Goal: Task Accomplishment & Management: Manage account settings

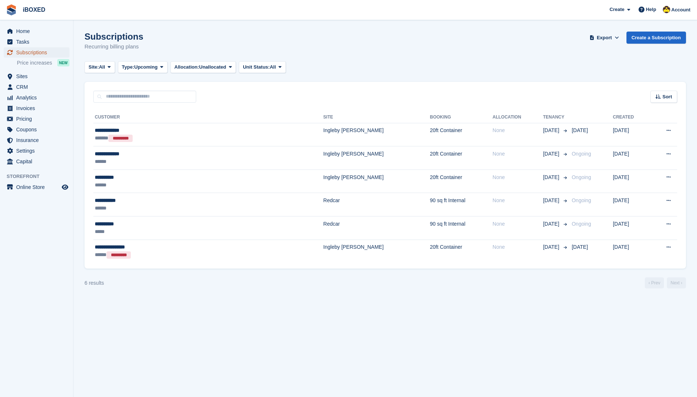
click at [52, 54] on span "Subscriptions" at bounding box center [38, 52] width 44 height 10
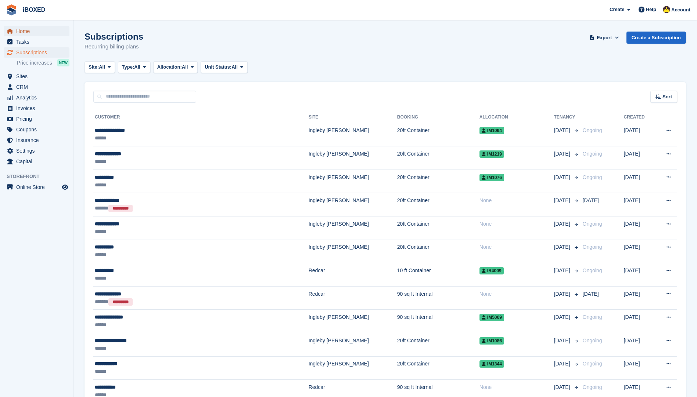
click at [44, 33] on span "Home" at bounding box center [38, 31] width 44 height 10
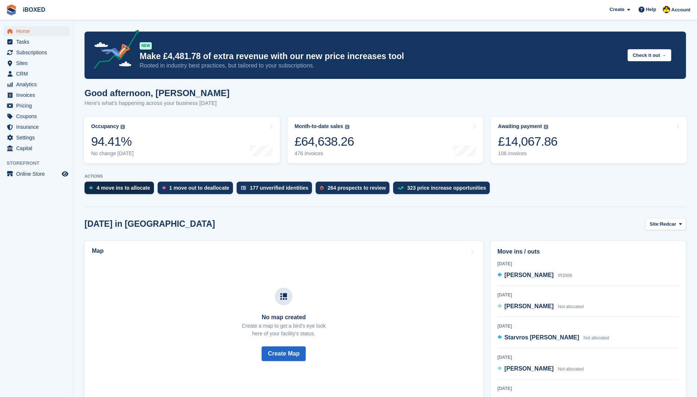
click at [140, 187] on div "4 move ins to allocate" at bounding box center [124, 188] width 54 height 6
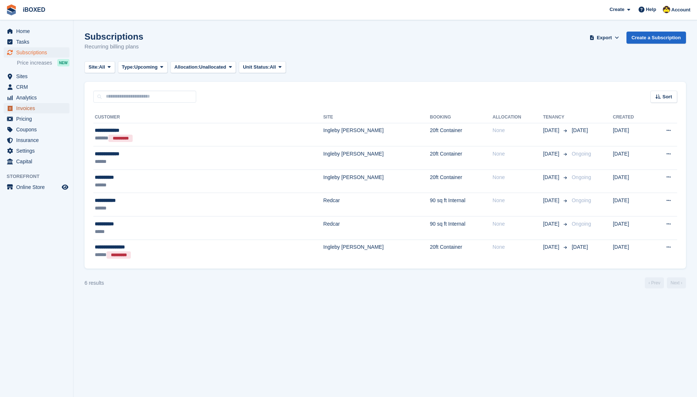
click at [34, 112] on span "Invoices" at bounding box center [38, 108] width 44 height 10
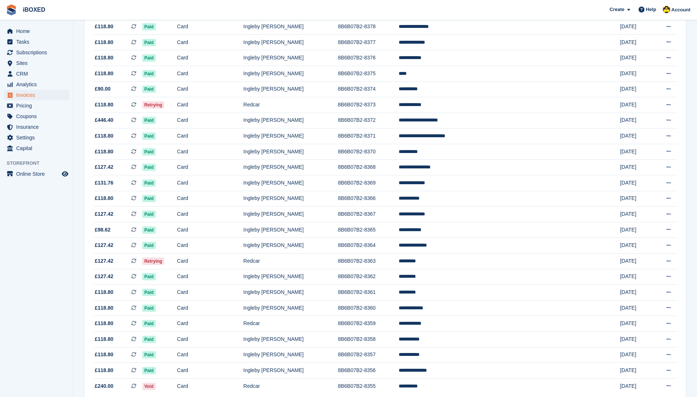
scroll to position [544, 0]
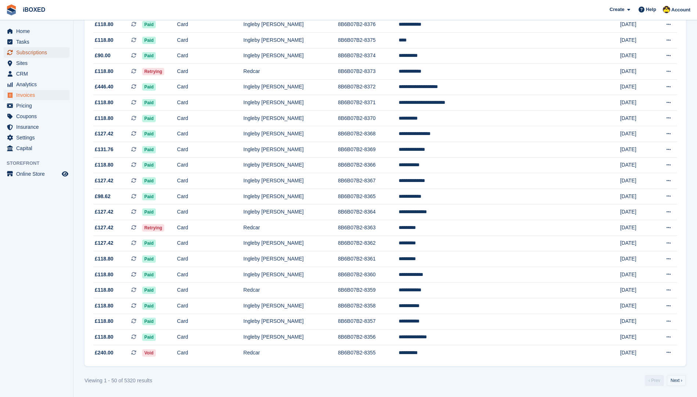
click at [47, 50] on span "Subscriptions" at bounding box center [38, 52] width 44 height 10
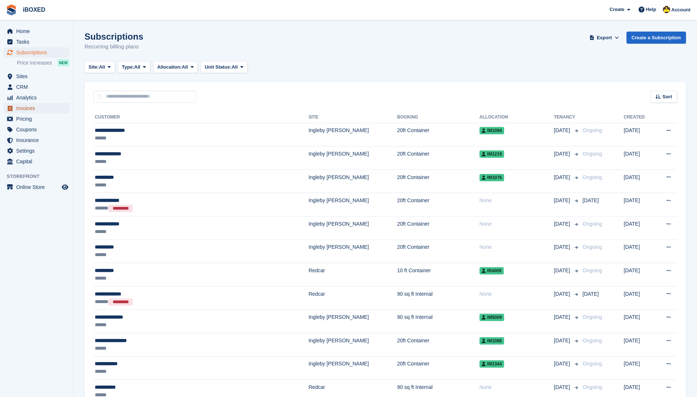
click at [50, 107] on span "Invoices" at bounding box center [38, 108] width 44 height 10
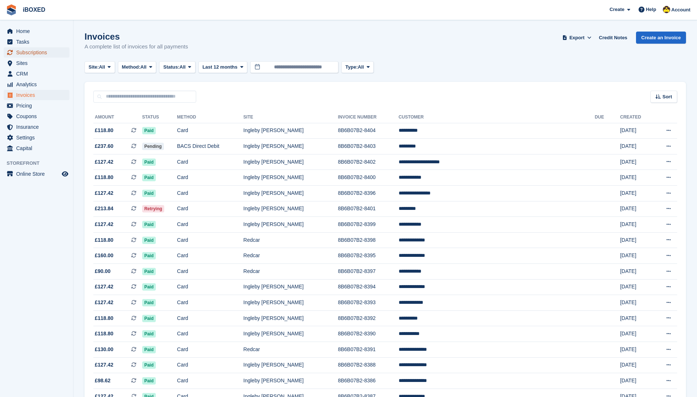
click at [10, 47] on link "Subscriptions" at bounding box center [37, 52] width 66 height 10
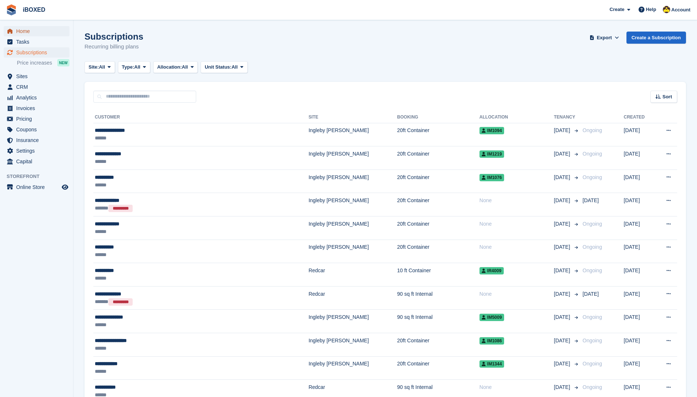
click at [19, 31] on span "Home" at bounding box center [38, 31] width 44 height 10
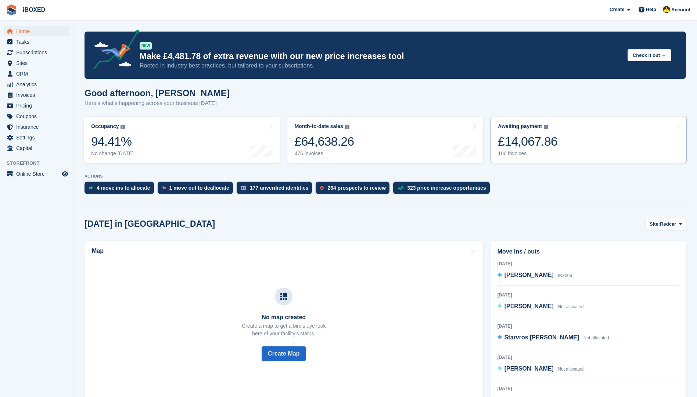
click at [565, 127] on link "Awaiting payment The total outstanding balance on all open invoices. £14,067.86…" at bounding box center [588, 140] width 196 height 47
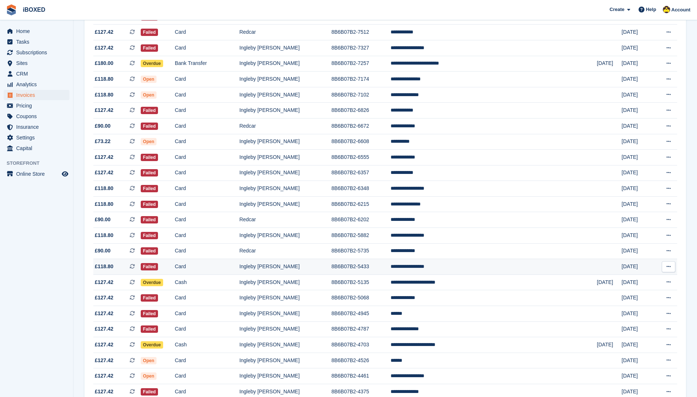
scroll to position [434, 0]
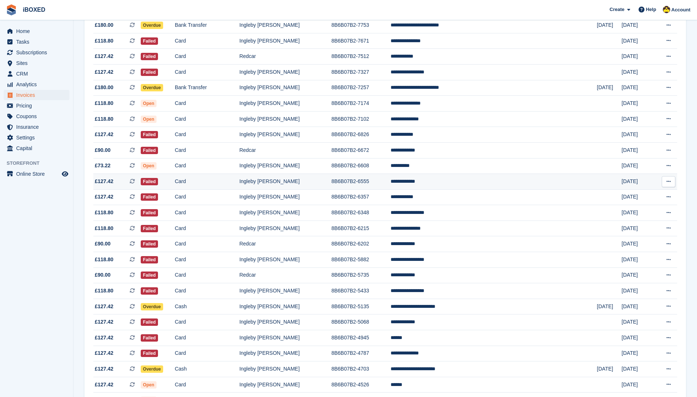
click at [431, 187] on td "**********" at bounding box center [493, 182] width 206 height 16
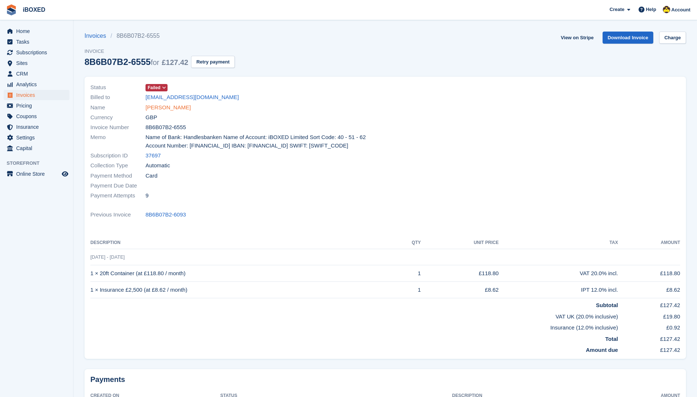
click at [161, 112] on link "[PERSON_NAME]" at bounding box center [167, 108] width 45 height 8
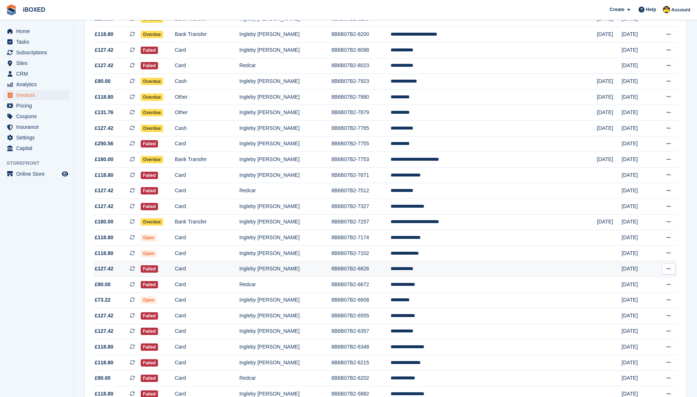
scroll to position [287, 0]
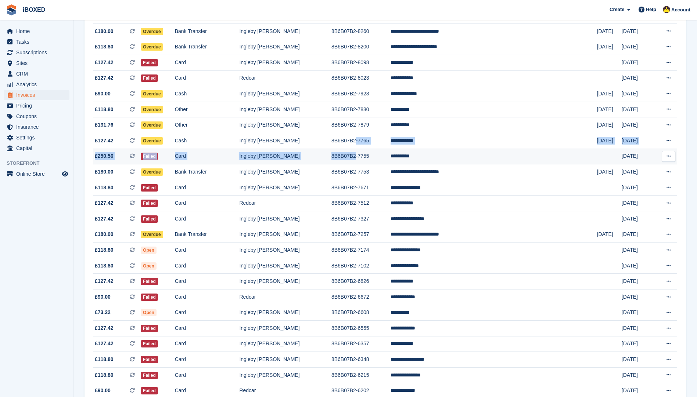
drag, startPoint x: 371, startPoint y: 142, endPoint x: 369, endPoint y: 150, distance: 7.9
click at [369, 150] on tbody "£237.60 This is a recurring subscription invoice. Pending BACS Direct Debit Ing…" at bounding box center [385, 227] width 584 height 782
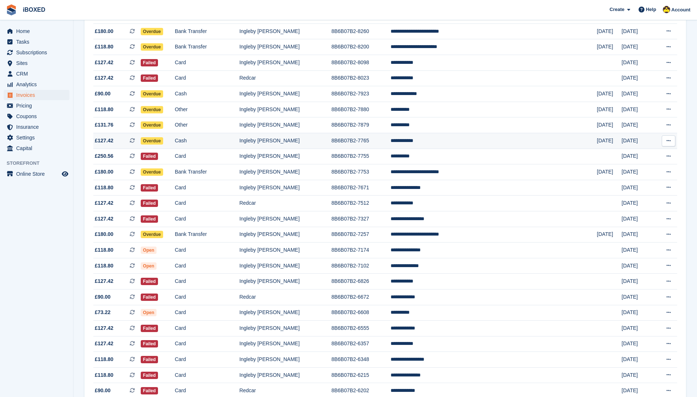
click at [206, 140] on td "Cash" at bounding box center [207, 141] width 65 height 16
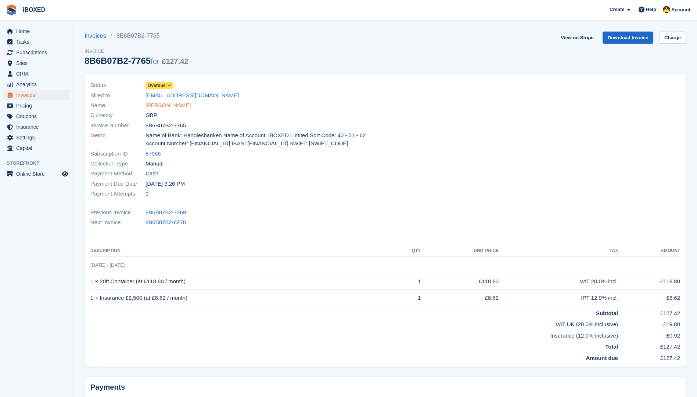
click at [156, 102] on link "Enrico Rossi" at bounding box center [167, 105] width 45 height 8
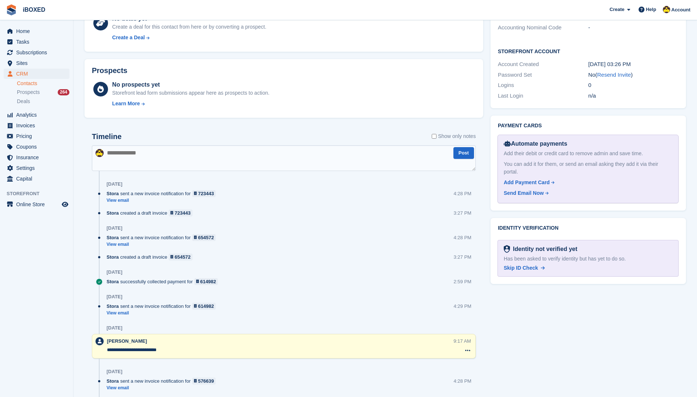
scroll to position [294, 0]
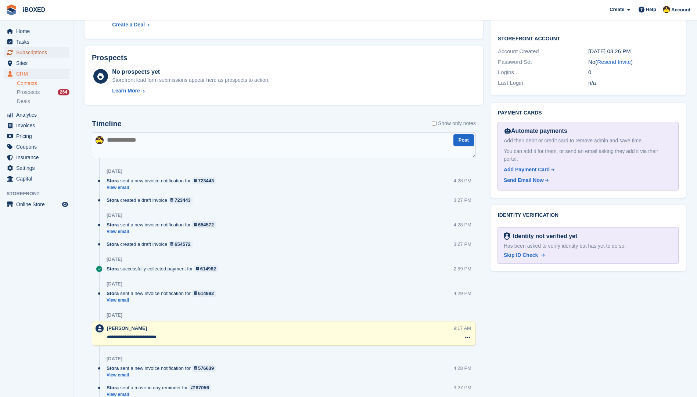
click at [35, 53] on span "Subscriptions" at bounding box center [38, 52] width 44 height 10
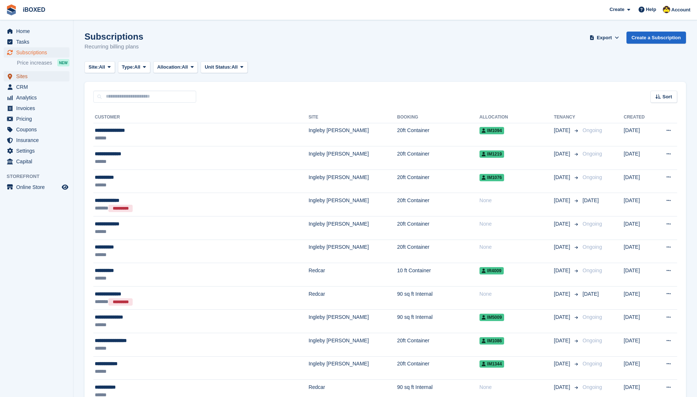
click at [31, 76] on span "Sites" at bounding box center [38, 76] width 44 height 10
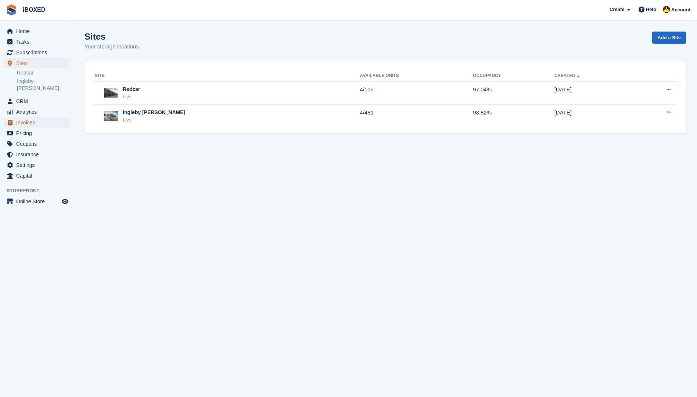
click at [33, 118] on span "Invoices" at bounding box center [38, 123] width 44 height 10
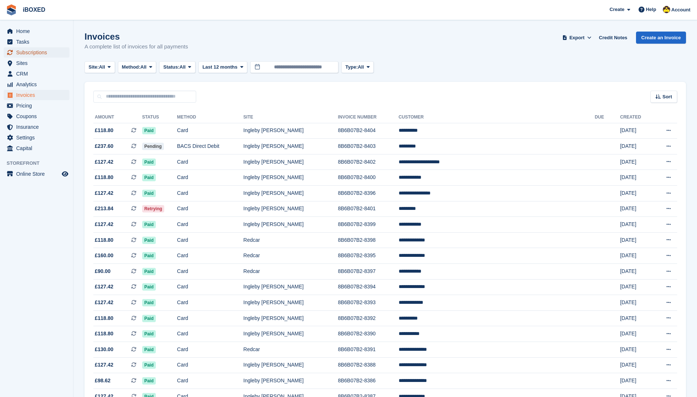
click at [38, 50] on span "Subscriptions" at bounding box center [38, 52] width 44 height 10
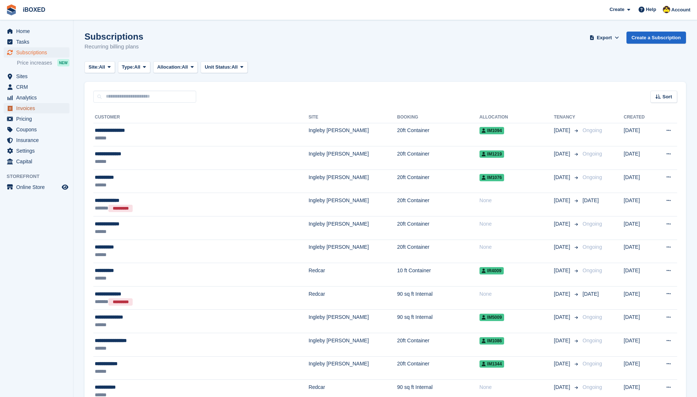
click at [39, 107] on span "Invoices" at bounding box center [38, 108] width 44 height 10
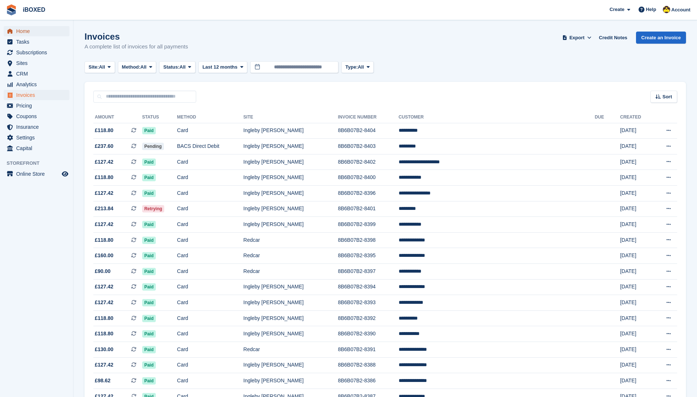
click at [29, 27] on span "Home" at bounding box center [38, 31] width 44 height 10
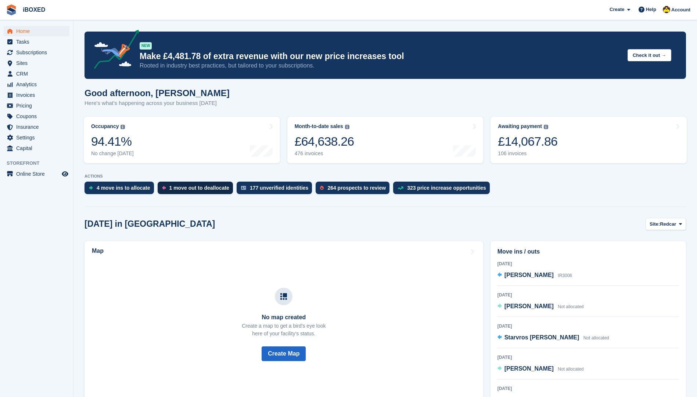
click at [178, 188] on div "1 move out to deallocate" at bounding box center [199, 188] width 60 height 6
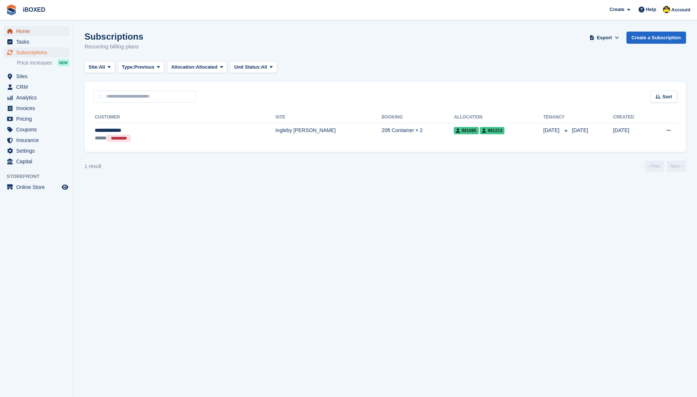
click at [36, 30] on span "Home" at bounding box center [38, 31] width 44 height 10
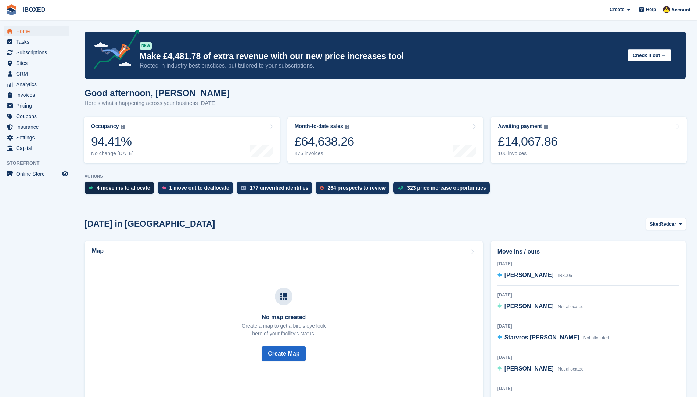
click at [129, 183] on div "4 move ins to allocate" at bounding box center [118, 188] width 69 height 12
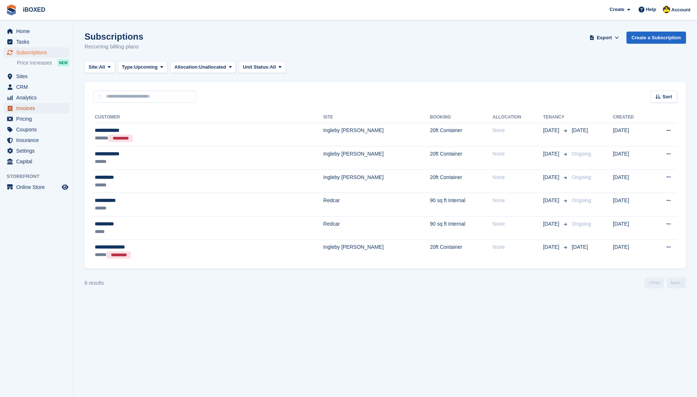
click at [44, 107] on span "Invoices" at bounding box center [38, 108] width 44 height 10
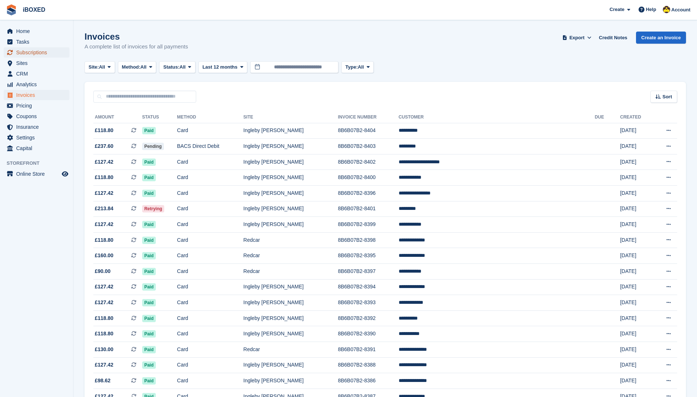
click at [22, 56] on span "Subscriptions" at bounding box center [38, 52] width 44 height 10
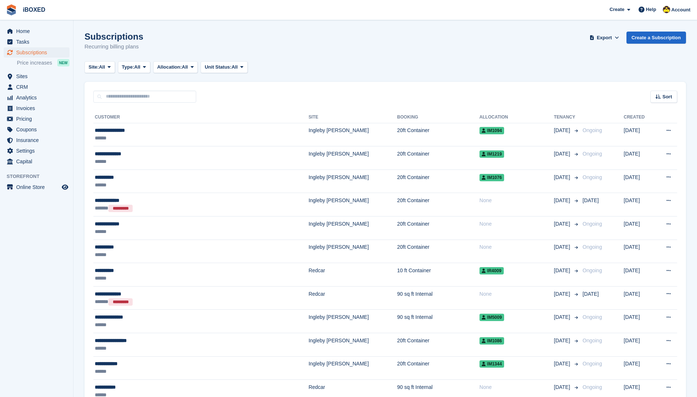
click at [381, 47] on div "Subscriptions Recurring billing plans Export Export Subscriptions Export a CSV …" at bounding box center [384, 46] width 601 height 28
click at [1, 29] on li "Home" at bounding box center [36, 31] width 73 height 10
click at [23, 31] on span "Home" at bounding box center [38, 31] width 44 height 10
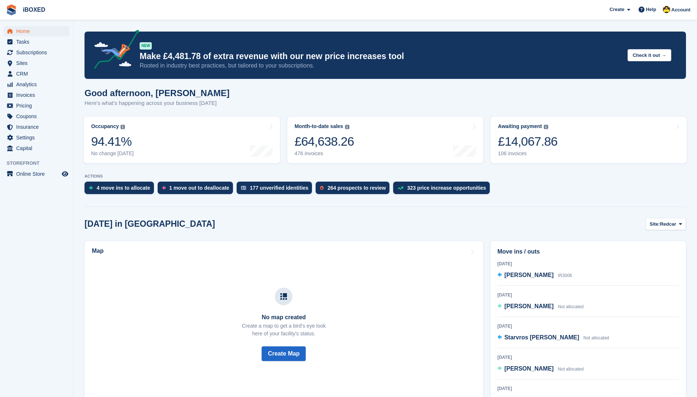
click at [220, 106] on div "Good afternoon, Katie Here's what's happening across your business today" at bounding box center [384, 102] width 601 height 28
drag, startPoint x: 103, startPoint y: 177, endPoint x: 89, endPoint y: 186, distance: 16.5
click at [89, 186] on div "ACTIONS 4 move ins to allocate 1 move out to deallocate 177 unverified identiti…" at bounding box center [384, 186] width 601 height 24
click at [675, 229] on button "Site: Redcar" at bounding box center [665, 224] width 40 height 12
click at [647, 255] on link "Ingleby [PERSON_NAME]" at bounding box center [645, 254] width 73 height 13
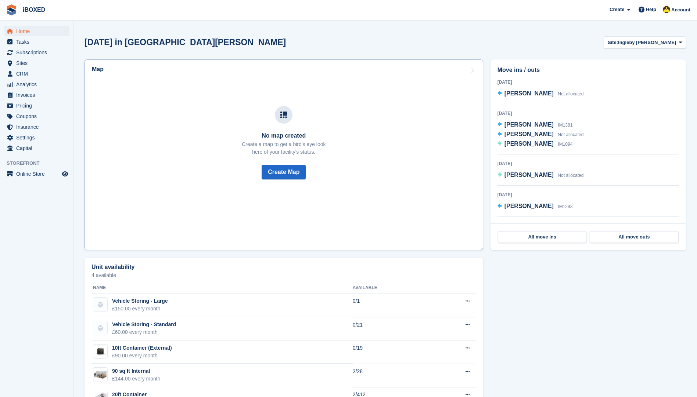
scroll to position [184, 0]
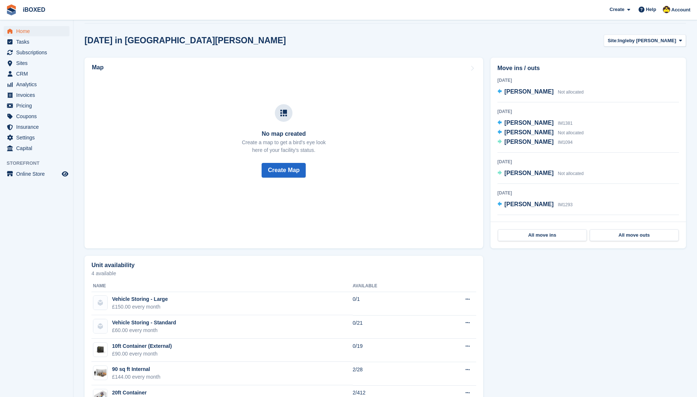
click at [527, 116] on div "1 Sep 2025 Lucy Mitchell IM1381 Joanne Dougherty Not allocated Matthew Thompson…" at bounding box center [587, 130] width 181 height 45
click at [523, 122] on span "Lucy Mitchell" at bounding box center [528, 123] width 49 height 6
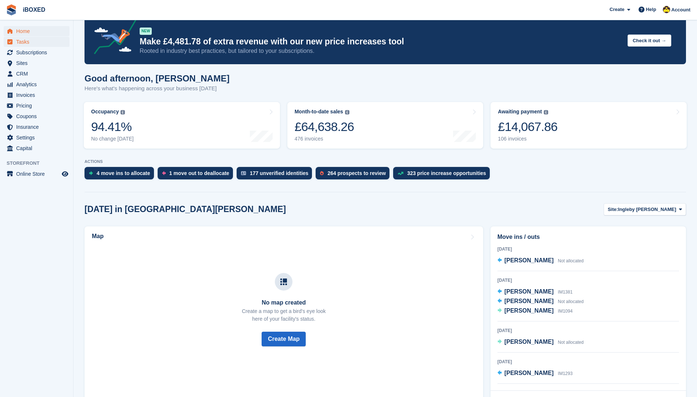
scroll to position [0, 0]
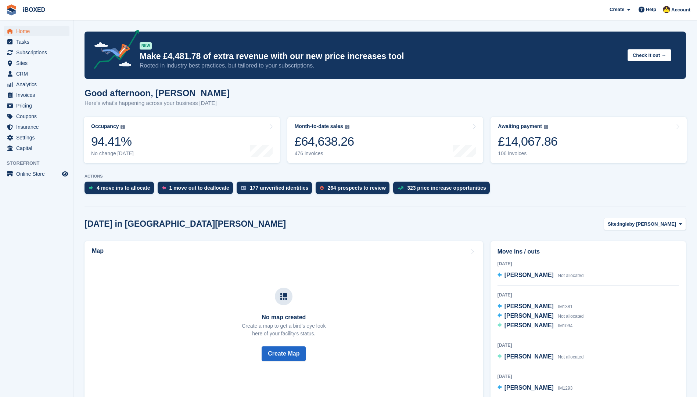
click at [49, 36] on ul "Home" at bounding box center [36, 31] width 73 height 11
click at [50, 31] on span "Home" at bounding box center [38, 31] width 44 height 10
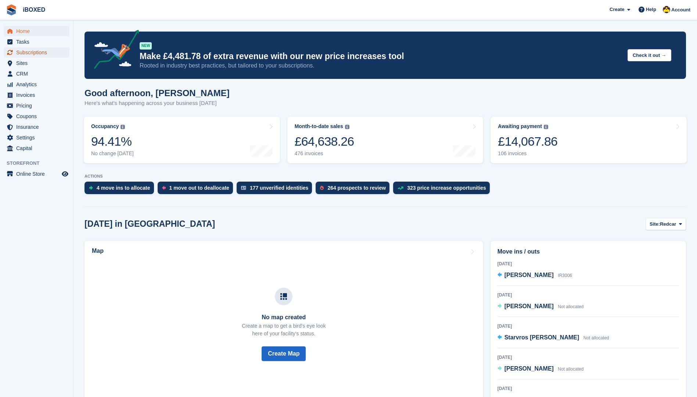
click at [55, 51] on span "Subscriptions" at bounding box center [38, 52] width 44 height 10
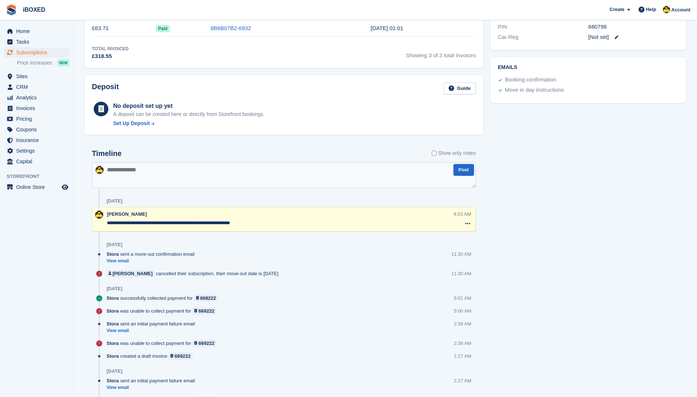
scroll to position [331, 0]
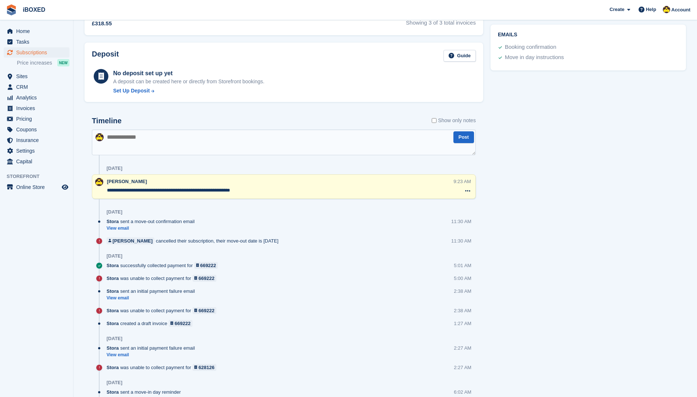
drag, startPoint x: 304, startPoint y: 132, endPoint x: 572, endPoint y: 225, distance: 283.9
click at [572, 225] on div "Tasks 0 Add No tasks related to Subscription #88549 Booking Customer [PERSON_NA…" at bounding box center [588, 99] width 203 height 757
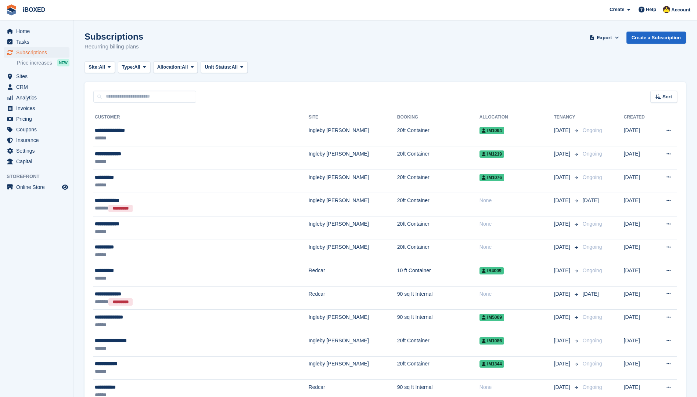
drag, startPoint x: 150, startPoint y: 53, endPoint x: 76, endPoint y: 43, distance: 74.6
click at [202, 45] on div "Subscriptions Recurring billing plans Export Export Subscriptions Export a CSV …" at bounding box center [384, 46] width 601 height 28
drag, startPoint x: 86, startPoint y: 37, endPoint x: 145, endPoint y: 44, distance: 59.5
click at [145, 44] on div "Subscriptions Recurring billing plans Export Export Subscriptions Export a CSV …" at bounding box center [384, 46] width 601 height 28
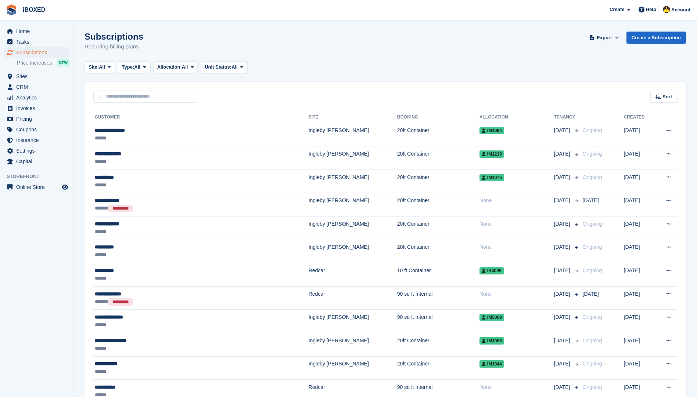
click at [318, 45] on div "Subscriptions Recurring billing plans Export Export Subscriptions Export a CSV …" at bounding box center [384, 46] width 601 height 28
click at [19, 105] on span "Invoices" at bounding box center [38, 108] width 44 height 10
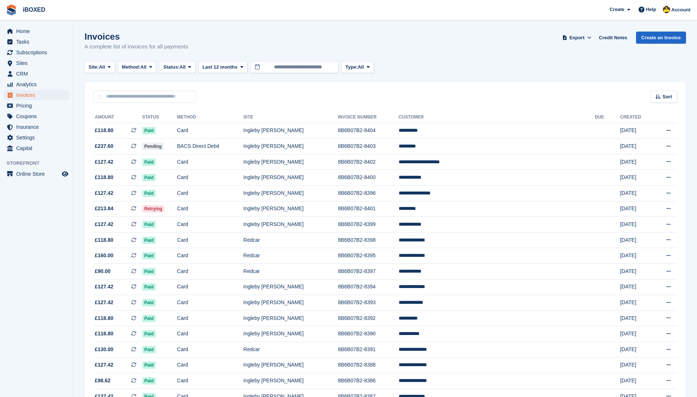
click at [228, 100] on div "Sort Sort by Date created Created (oldest first) Created (newest first)" at bounding box center [384, 92] width 601 height 21
drag, startPoint x: 198, startPoint y: 47, endPoint x: 85, endPoint y: 33, distance: 114.3
click at [85, 33] on div "Invoices A complete list of invoices for all payments Export Export Invoices Ex…" at bounding box center [384, 46] width 601 height 28
drag, startPoint x: 83, startPoint y: 31, endPoint x: 203, endPoint y: 41, distance: 120.9
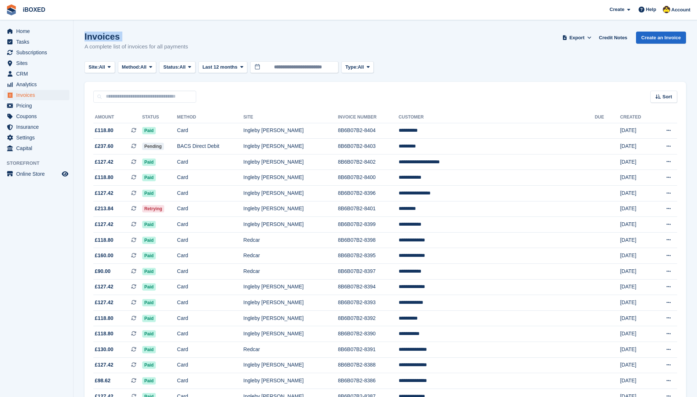
click at [203, 41] on div "Invoices A complete list of invoices for all payments Export Export Invoices Ex…" at bounding box center [384, 46] width 601 height 28
click at [40, 54] on span "Subscriptions" at bounding box center [38, 52] width 44 height 10
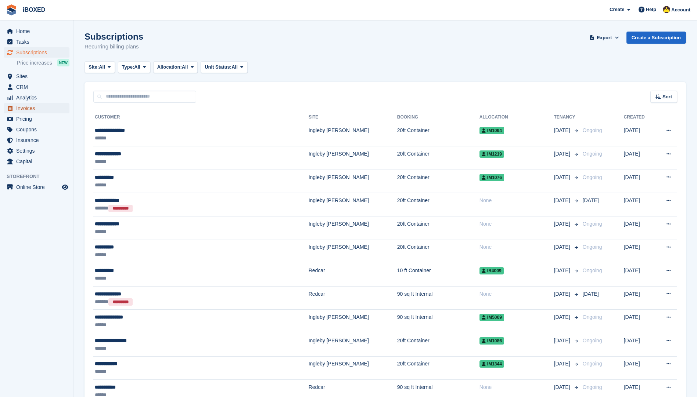
click at [42, 107] on span "Invoices" at bounding box center [38, 108] width 44 height 10
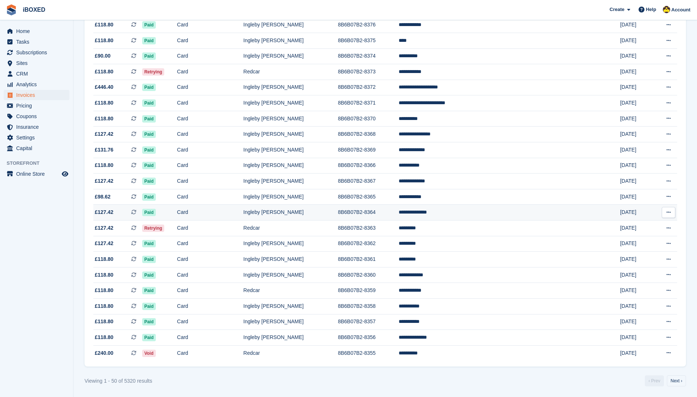
scroll to position [544, 0]
click at [678, 383] on link "Next ›" at bounding box center [676, 380] width 19 height 11
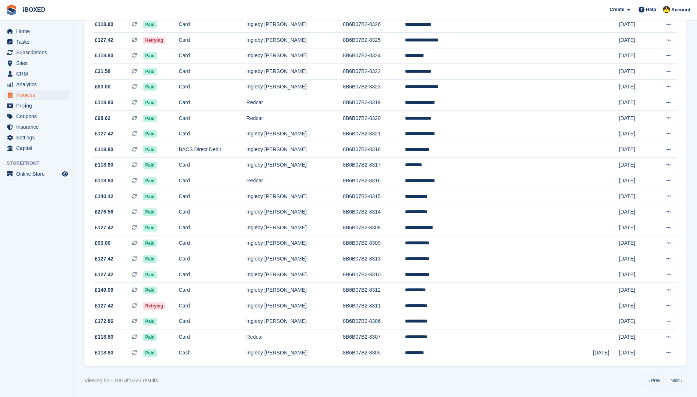
click at [38, 54] on span "Subscriptions" at bounding box center [38, 52] width 44 height 10
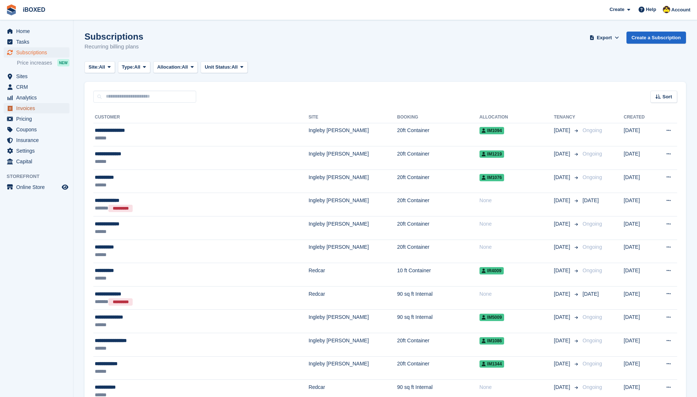
click at [44, 111] on span "Invoices" at bounding box center [38, 108] width 44 height 10
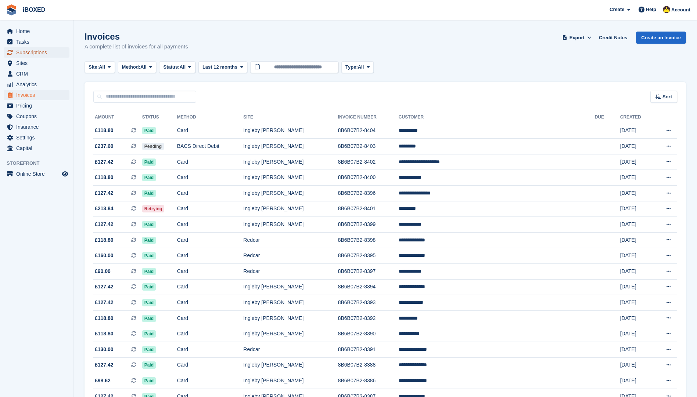
click at [15, 53] on link "Subscriptions" at bounding box center [37, 52] width 66 height 10
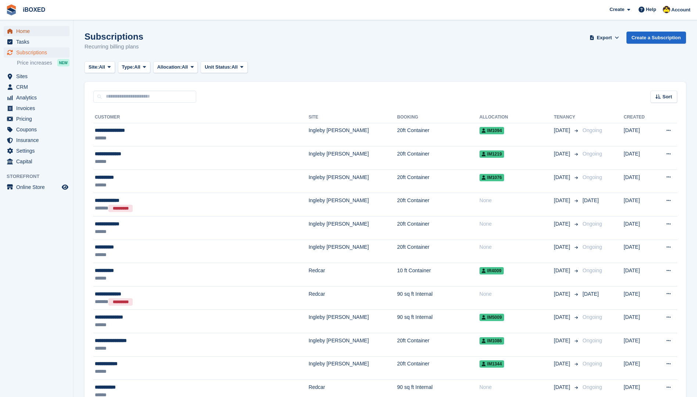
click at [47, 28] on span "Home" at bounding box center [38, 31] width 44 height 10
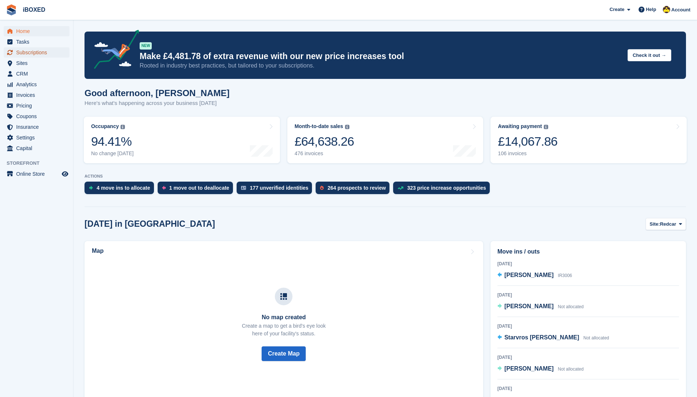
click at [53, 49] on span "Subscriptions" at bounding box center [38, 52] width 44 height 10
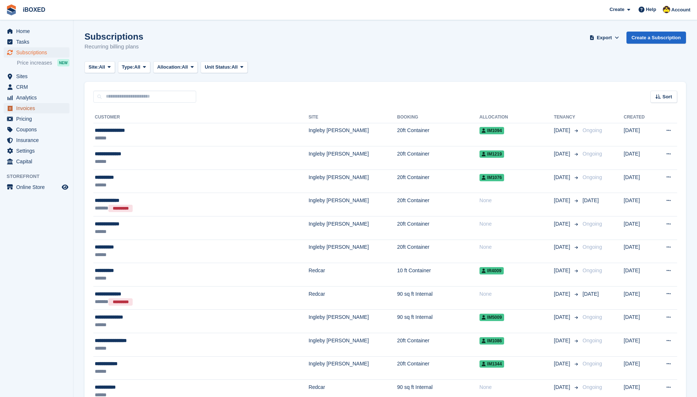
click at [22, 107] on span "Invoices" at bounding box center [38, 108] width 44 height 10
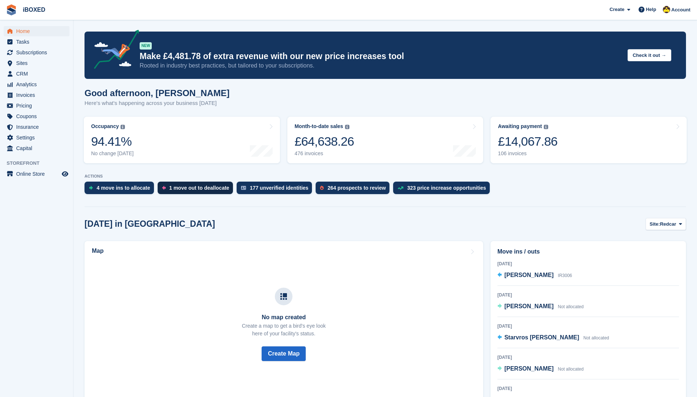
click at [199, 189] on div "1 move out to deallocate" at bounding box center [199, 188] width 60 height 6
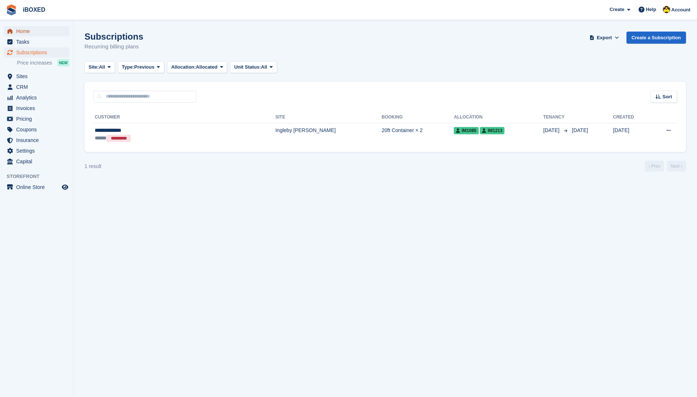
click at [31, 30] on span "Home" at bounding box center [38, 31] width 44 height 10
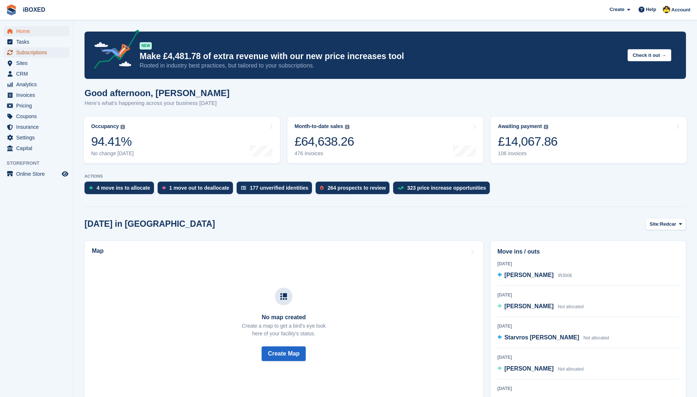
click at [44, 52] on span "Subscriptions" at bounding box center [38, 52] width 44 height 10
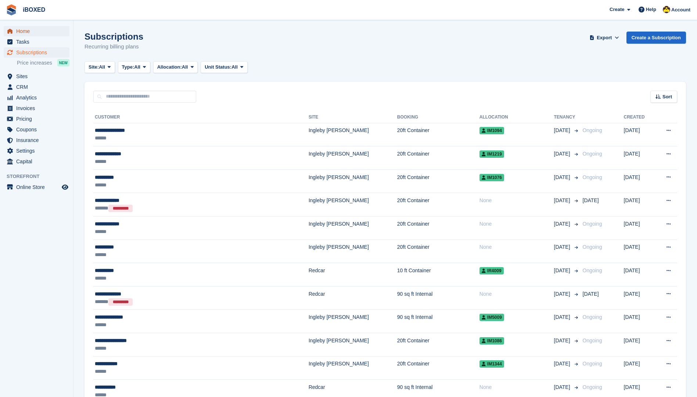
click at [43, 30] on span "Home" at bounding box center [38, 31] width 44 height 10
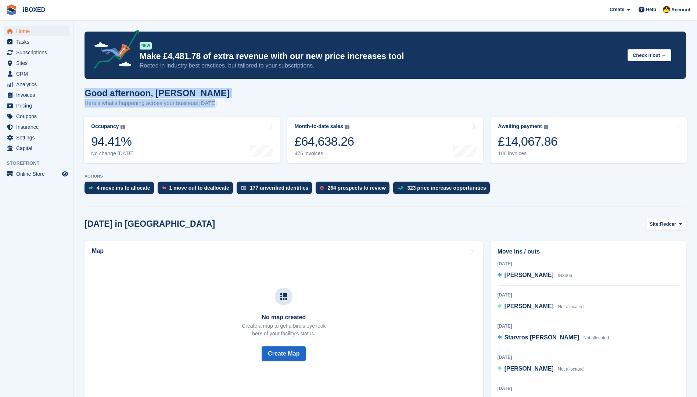
drag, startPoint x: 213, startPoint y: 100, endPoint x: 75, endPoint y: 94, distance: 139.0
click at [75, 94] on section "NEW Make £4,481.78 of extra revenue with our new price increases tool Rooted in…" at bounding box center [384, 351] width 623 height 702
click at [215, 108] on div "Good afternoon, Katie Here's what's happening across your business today" at bounding box center [384, 102] width 601 height 28
drag, startPoint x: 215, startPoint y: 101, endPoint x: 79, endPoint y: 91, distance: 136.6
click at [79, 91] on section "NEW Make £4,481.78 of extra revenue with our new price increases tool Rooted in…" at bounding box center [384, 351] width 623 height 702
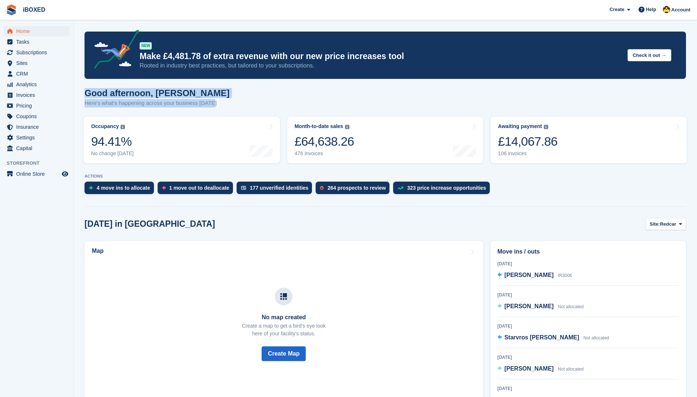
click at [217, 100] on div "Good afternoon, Katie Here's what's happening across your business today" at bounding box center [384, 102] width 601 height 28
drag, startPoint x: 215, startPoint y: 105, endPoint x: 112, endPoint y: 92, distance: 103.7
click at [112, 92] on div "Good afternoon, Katie Here's what's happening across your business today" at bounding box center [384, 102] width 601 height 28
click at [238, 107] on div "Good afternoon, Katie Here's what's happening across your business today" at bounding box center [384, 102] width 601 height 28
drag, startPoint x: 219, startPoint y: 101, endPoint x: 77, endPoint y: 89, distance: 143.1
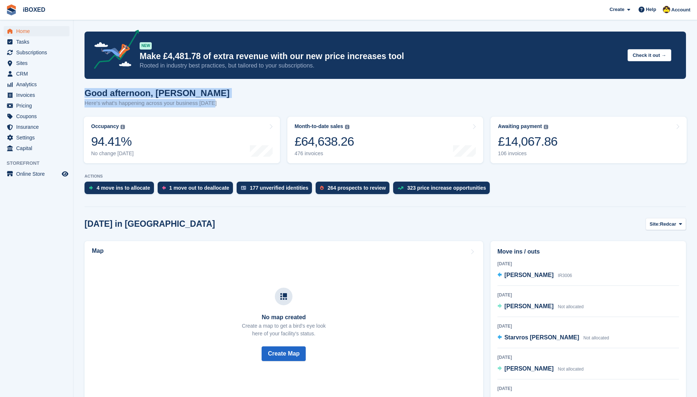
click at [77, 89] on section "NEW Make £4,481.78 of extra revenue with our new price increases tool Rooted in…" at bounding box center [384, 351] width 623 height 702
click at [222, 103] on div "Good afternoon, Katie Here's what's happening across your business today" at bounding box center [384, 102] width 601 height 28
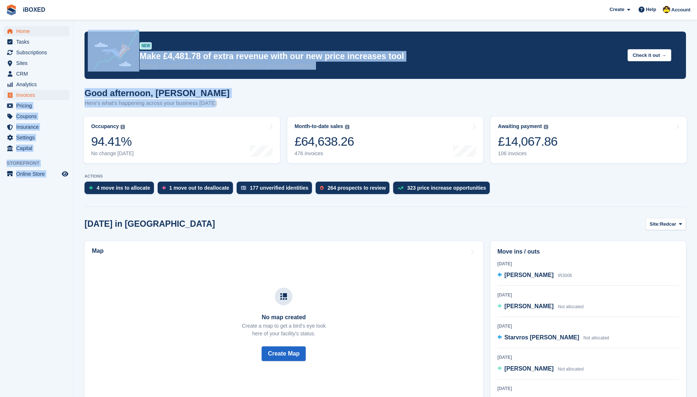
drag, startPoint x: 212, startPoint y: 102, endPoint x: 68, endPoint y: 92, distance: 144.0
click at [68, 92] on div "Home Tasks Subscriptions Subscriptions Subscriptions Price increases NEW Price …" at bounding box center [348, 351] width 697 height 702
click at [219, 99] on div "Good afternoon, Katie Here's what's happening across your business today" at bounding box center [384, 102] width 601 height 28
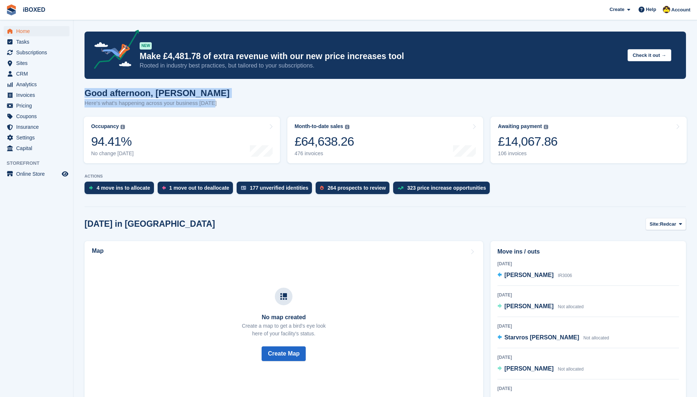
drag, startPoint x: 213, startPoint y: 105, endPoint x: 77, endPoint y: 98, distance: 136.1
click at [77, 98] on section "NEW Make £4,481.78 of extra revenue with our new price increases tool Rooted in…" at bounding box center [384, 351] width 623 height 702
click at [216, 105] on div "Good afternoon, Katie Here's what's happening across your business today" at bounding box center [384, 102] width 601 height 28
drag, startPoint x: 219, startPoint y: 103, endPoint x: 83, endPoint y: 95, distance: 135.8
click at [83, 95] on section "NEW Make £4,481.78 of extra revenue with our new price increases tool Rooted in…" at bounding box center [384, 351] width 623 height 702
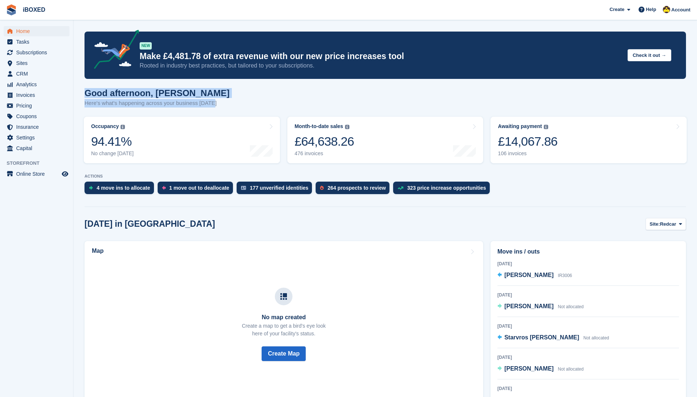
click at [222, 104] on div "Good afternoon, Katie Here's what's happening across your business today" at bounding box center [384, 102] width 601 height 28
drag, startPoint x: 86, startPoint y: 94, endPoint x: 294, endPoint y: 110, distance: 208.2
click at [294, 110] on div "Good afternoon, Katie Here's what's happening across your business today" at bounding box center [384, 102] width 601 height 28
click at [250, 94] on div "Good afternoon, Katie Here's what's happening across your business today" at bounding box center [384, 102] width 601 height 28
click at [39, 97] on span "Invoices" at bounding box center [38, 95] width 44 height 10
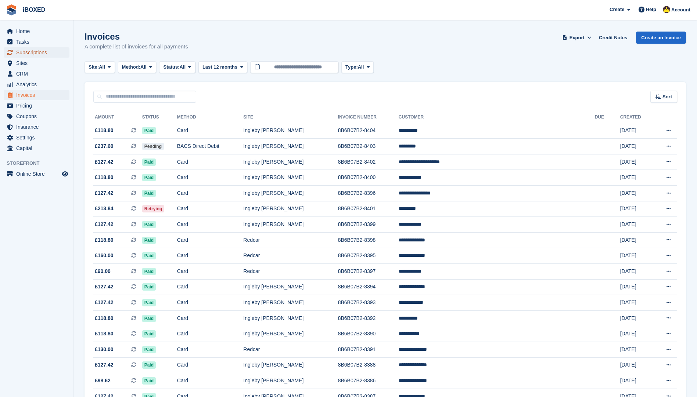
click at [46, 51] on span "Subscriptions" at bounding box center [38, 52] width 44 height 10
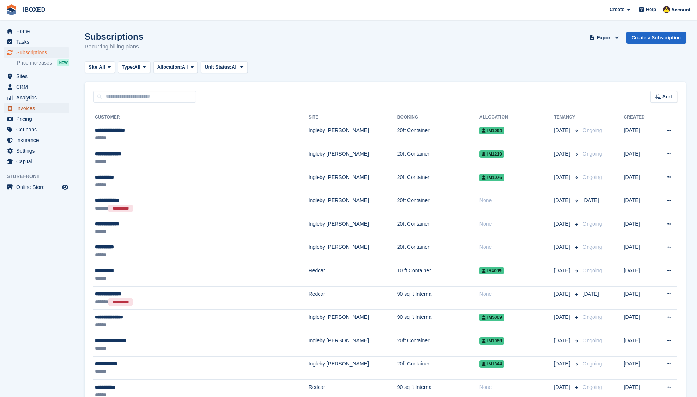
click at [33, 109] on span "Invoices" at bounding box center [38, 108] width 44 height 10
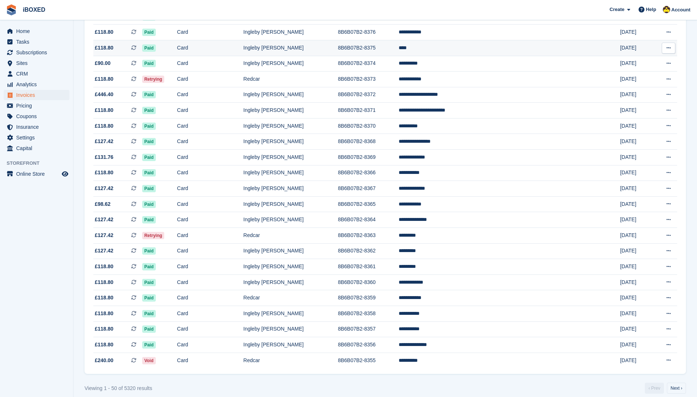
scroll to position [544, 0]
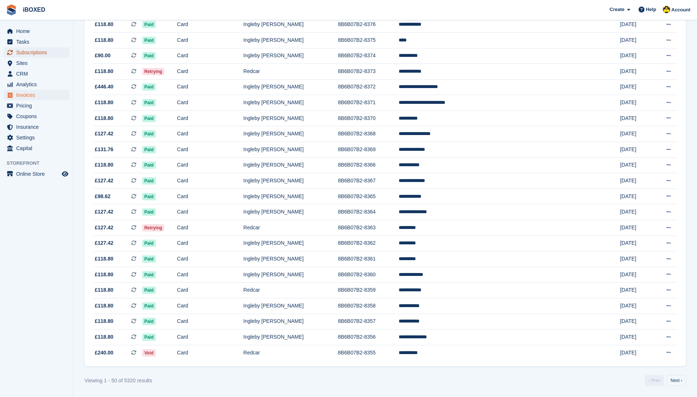
click at [46, 48] on span "Subscriptions" at bounding box center [38, 52] width 44 height 10
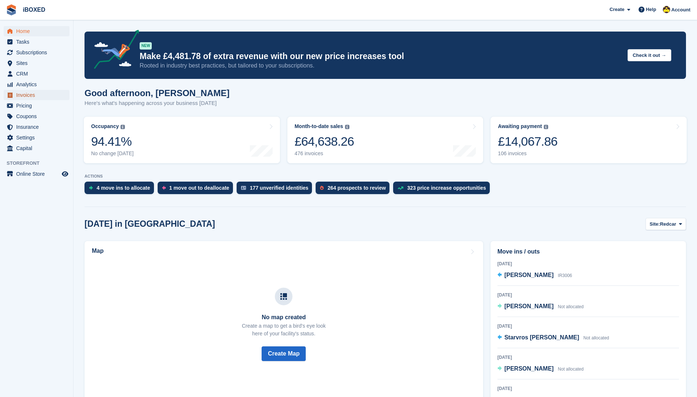
click at [28, 93] on span "Invoices" at bounding box center [38, 95] width 44 height 10
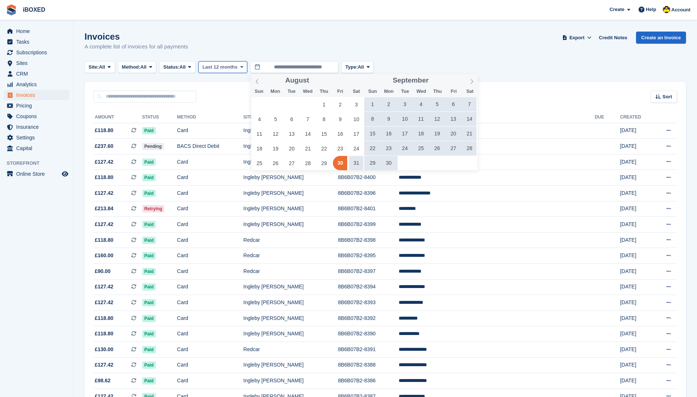
click at [228, 66] on span "Last 12 months" at bounding box center [219, 67] width 35 height 7
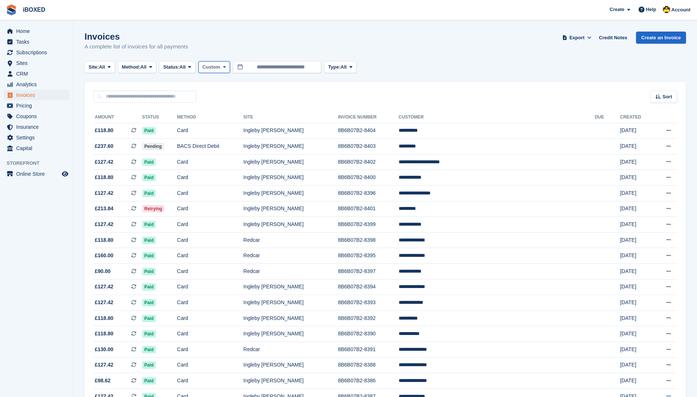
click at [213, 66] on span "Custom" at bounding box center [211, 67] width 18 height 7
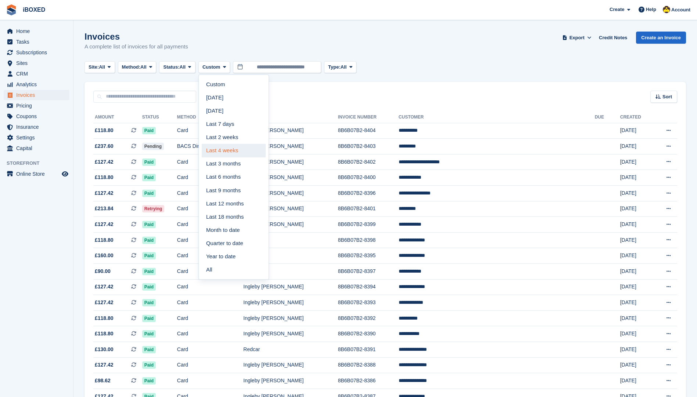
click at [235, 151] on link "Last 4 weeks" at bounding box center [234, 150] width 64 height 13
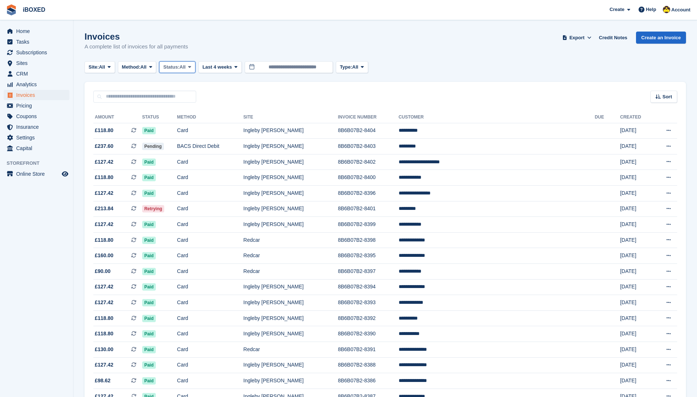
click at [184, 68] on span "All" at bounding box center [183, 67] width 6 height 7
click at [183, 122] on link "Open" at bounding box center [194, 124] width 64 height 13
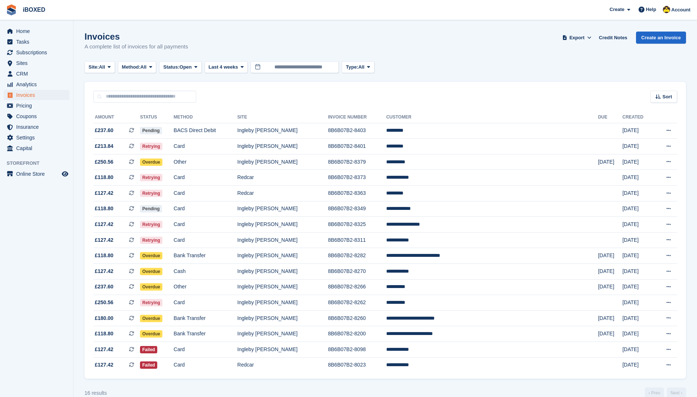
click at [141, 60] on turbo-frame "Invoices A complete list of invoices for all payments Export Export Invoices Ex…" at bounding box center [384, 215] width 601 height 367
click at [141, 69] on span "Method:" at bounding box center [131, 67] width 19 height 7
click at [162, 136] on link "Debit/Credit Card" at bounding box center [153, 137] width 64 height 13
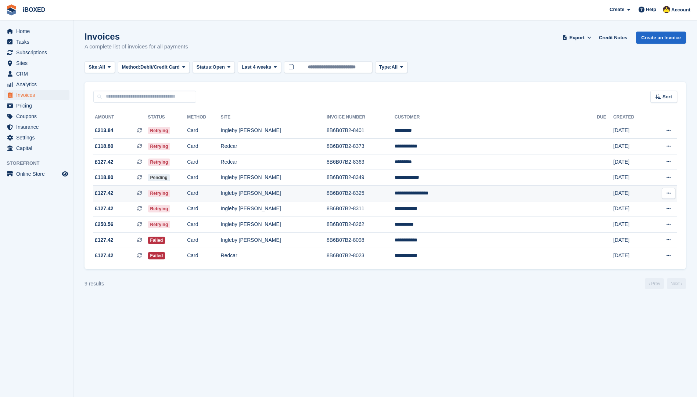
click at [505, 197] on td "**********" at bounding box center [496, 194] width 202 height 16
click at [545, 177] on td "**********" at bounding box center [496, 178] width 202 height 16
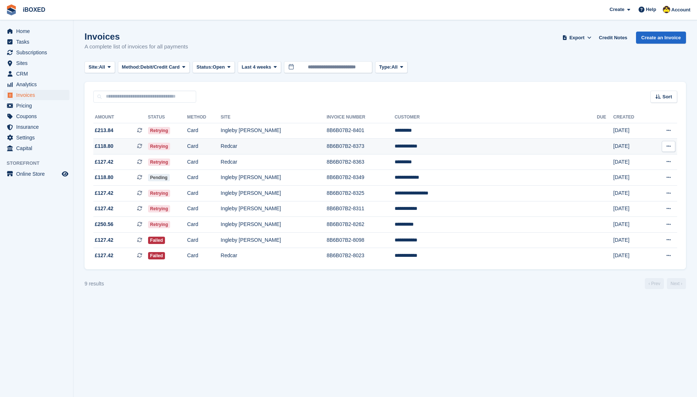
click at [507, 146] on td "**********" at bounding box center [496, 147] width 202 height 16
click at [473, 126] on td "*********" at bounding box center [496, 131] width 202 height 16
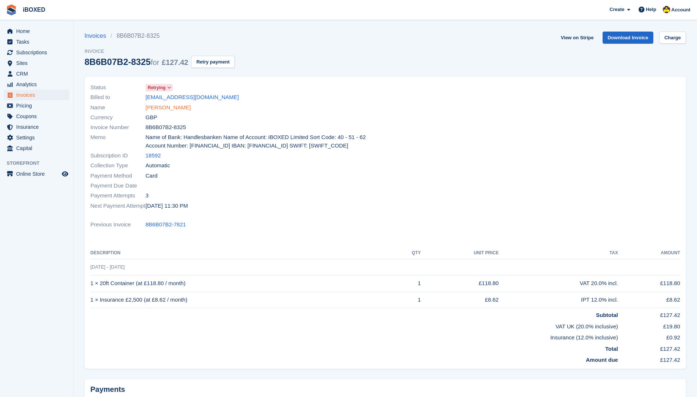
click at [188, 112] on link "[PERSON_NAME]" at bounding box center [167, 108] width 45 height 8
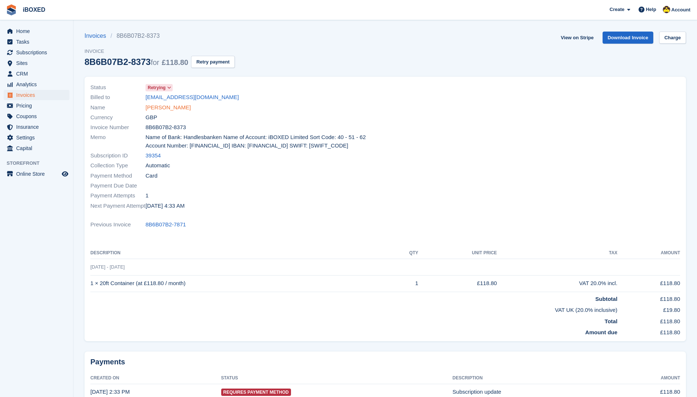
click at [169, 108] on link "[PERSON_NAME]" at bounding box center [167, 108] width 45 height 8
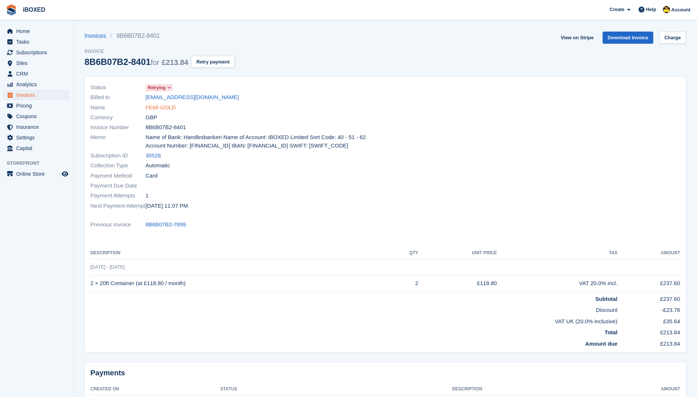
click at [158, 108] on link "FEMI GOLD" at bounding box center [160, 108] width 30 height 8
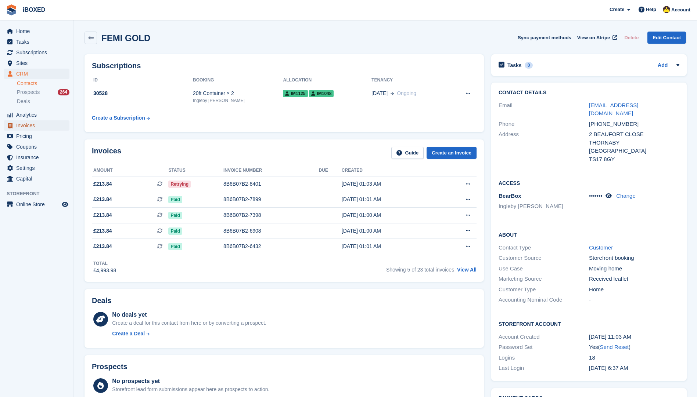
click at [51, 123] on span "Invoices" at bounding box center [38, 125] width 44 height 10
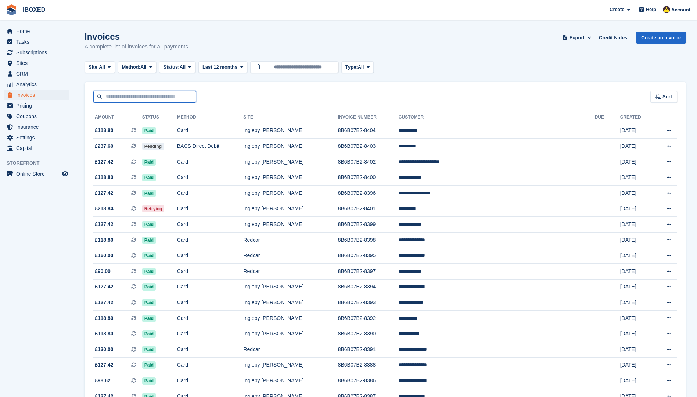
click at [146, 98] on input "text" at bounding box center [144, 97] width 103 height 12
type input "******"
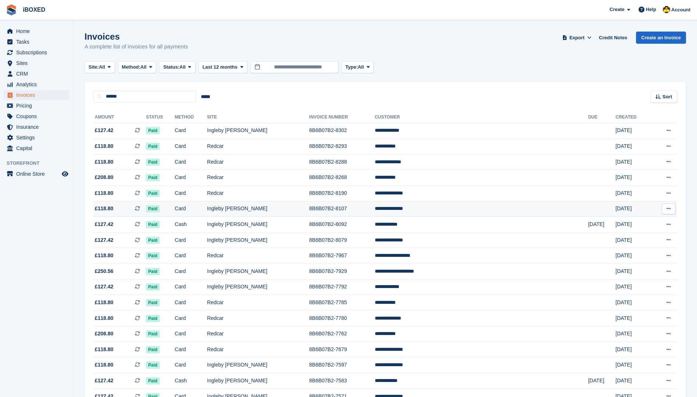
click at [486, 205] on td "**********" at bounding box center [481, 209] width 213 height 16
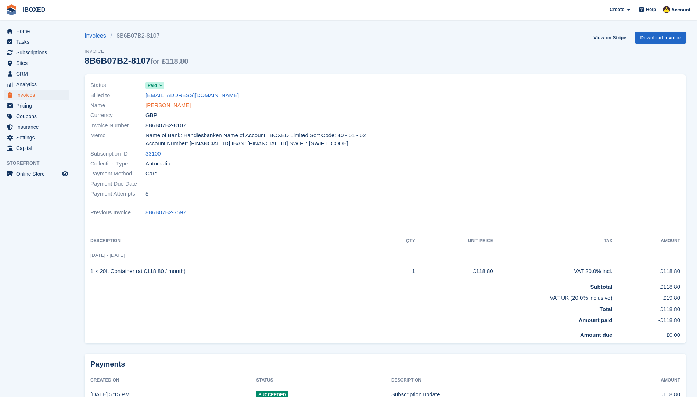
click at [173, 101] on link "[PERSON_NAME]" at bounding box center [167, 105] width 45 height 8
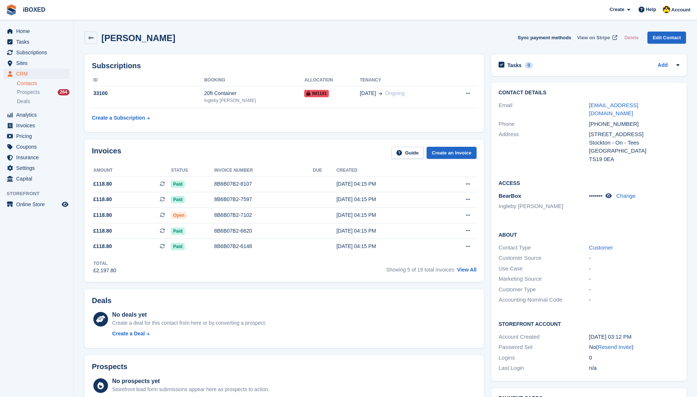
click at [597, 38] on span "View on Stripe" at bounding box center [593, 37] width 33 height 7
click at [58, 72] on span "CRM" at bounding box center [38, 74] width 44 height 10
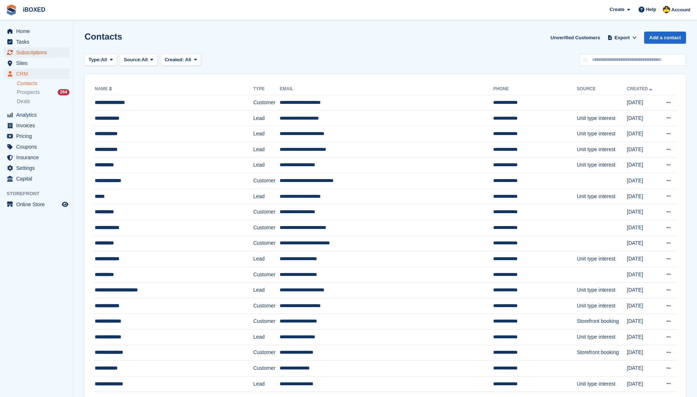
click at [19, 52] on span "Subscriptions" at bounding box center [38, 52] width 44 height 10
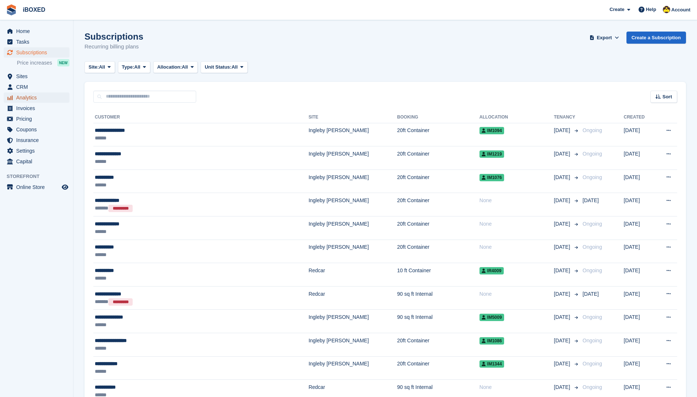
click at [41, 102] on span "Analytics" at bounding box center [38, 98] width 44 height 10
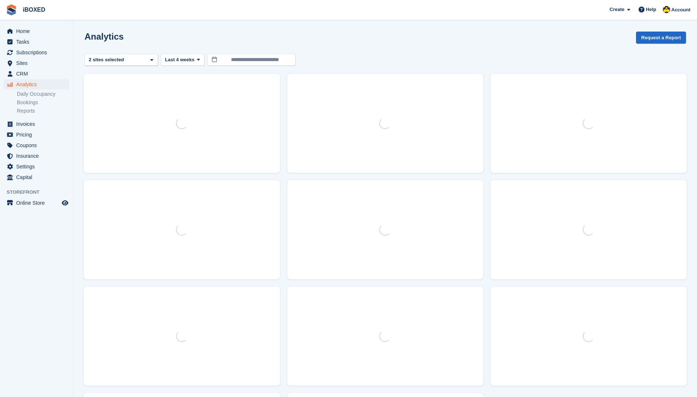
click at [41, 105] on link "Bookings" at bounding box center [43, 102] width 53 height 7
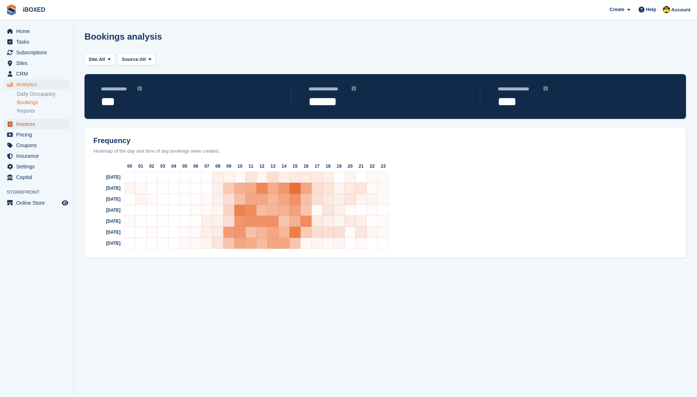
click at [37, 123] on span "Invoices" at bounding box center [38, 124] width 44 height 10
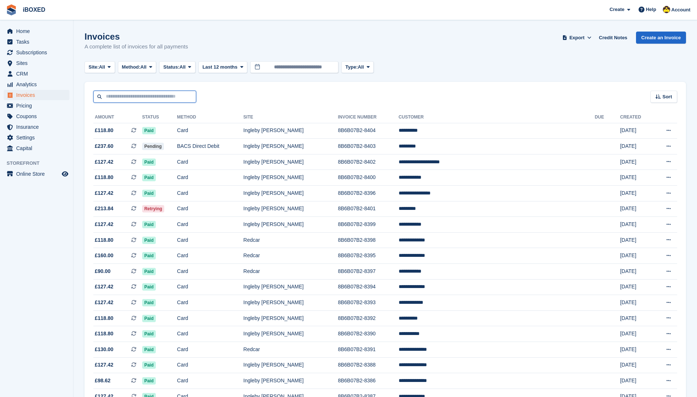
click at [115, 93] on input "text" at bounding box center [144, 97] width 103 height 12
type input "****"
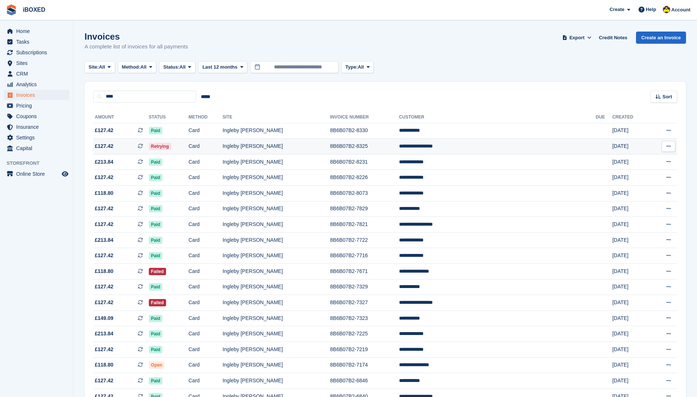
click at [188, 141] on td "Retrying" at bounding box center [169, 147] width 40 height 16
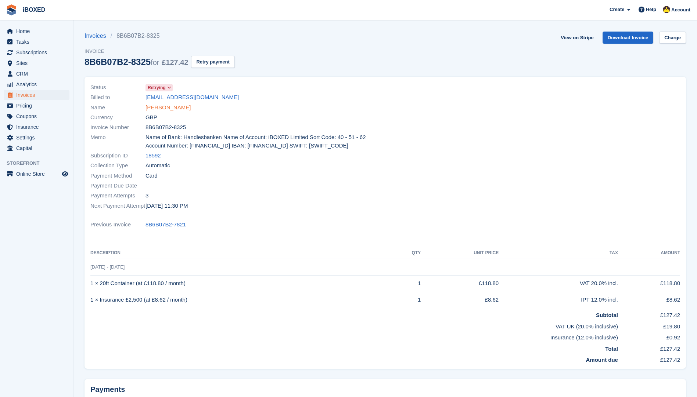
click at [165, 105] on link "[PERSON_NAME]" at bounding box center [167, 108] width 45 height 8
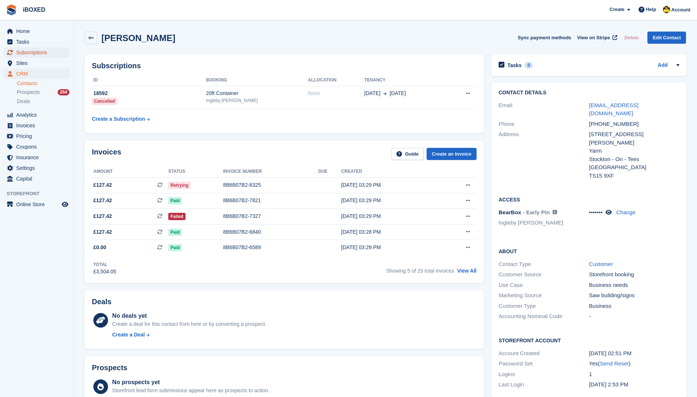
click at [28, 53] on span "Subscriptions" at bounding box center [38, 52] width 44 height 10
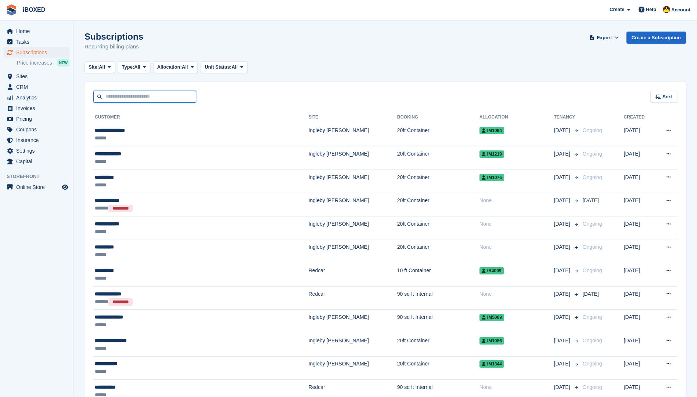
click at [162, 98] on input "text" at bounding box center [144, 97] width 103 height 12
type input "**********"
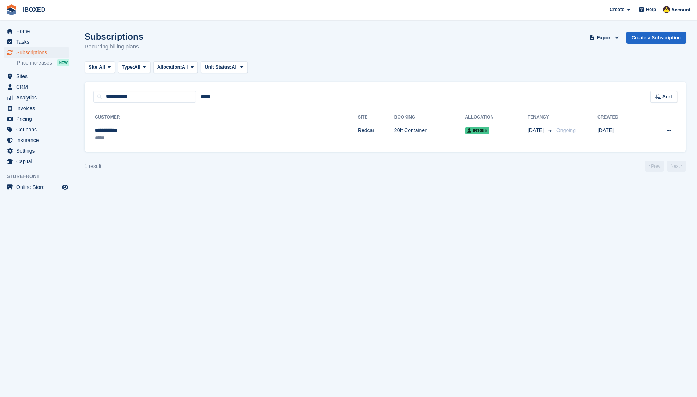
click at [170, 118] on th "Customer" at bounding box center [225, 118] width 264 height 12
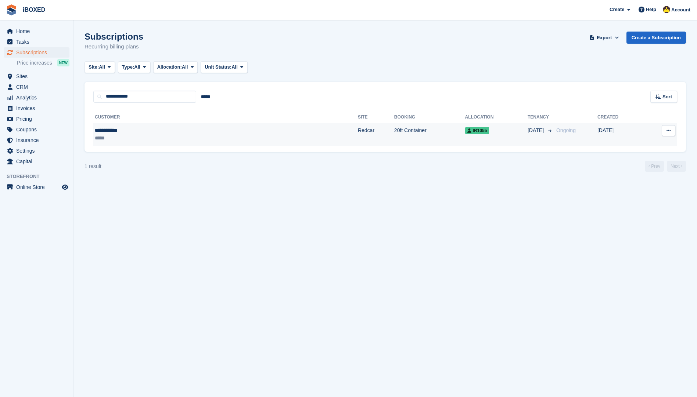
click at [166, 128] on div "**********" at bounding box center [154, 131] width 119 height 8
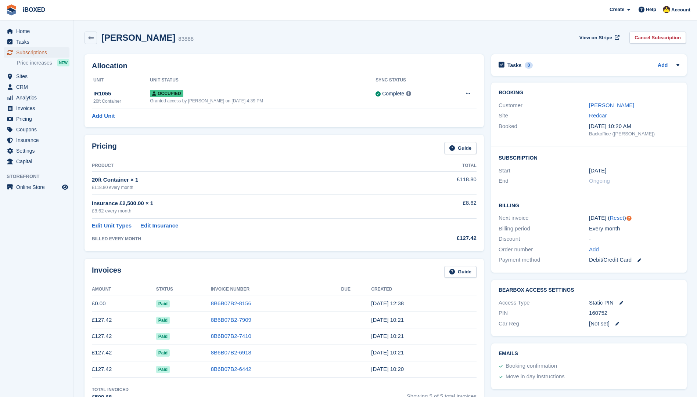
click at [53, 51] on span "Subscriptions" at bounding box center [38, 52] width 44 height 10
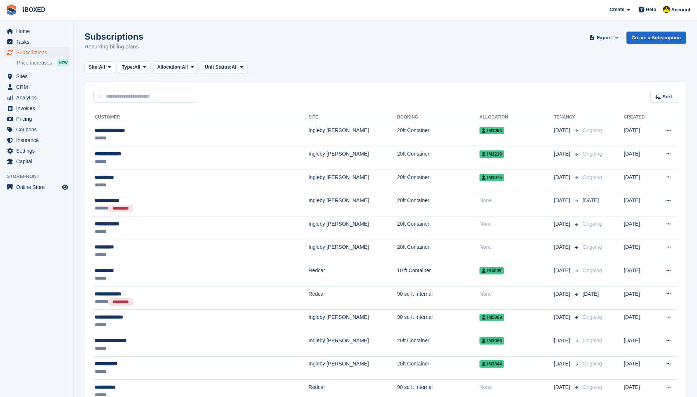
click at [134, 100] on input "text" at bounding box center [144, 97] width 103 height 12
type input "*****"
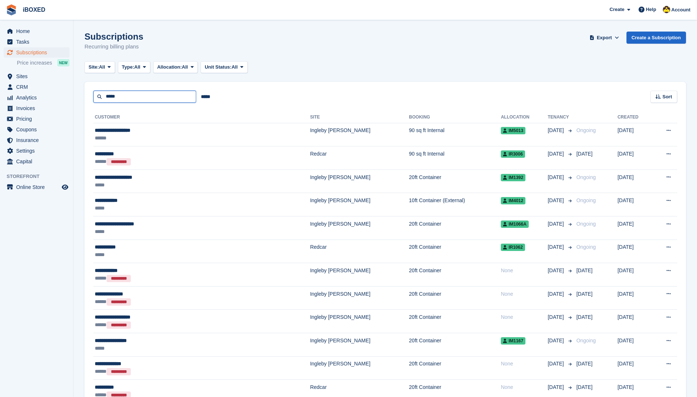
click at [155, 98] on input "*****" at bounding box center [144, 97] width 103 height 12
type input "**********"
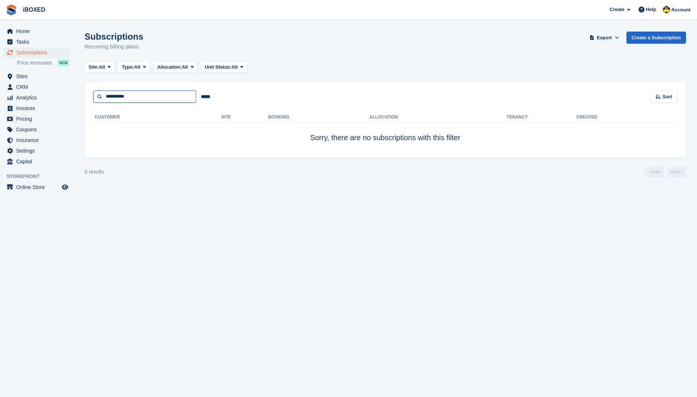
click at [119, 97] on input "**********" at bounding box center [144, 97] width 103 height 12
type input "****"
drag, startPoint x: 135, startPoint y: 95, endPoint x: -1, endPoint y: 99, distance: 136.3
click at [0, 99] on html "iBOXED Create Subscription Invoice Contact Deal Discount Page Help Chat Support…" at bounding box center [348, 198] width 697 height 397
click at [30, 79] on span "Sites" at bounding box center [38, 76] width 44 height 10
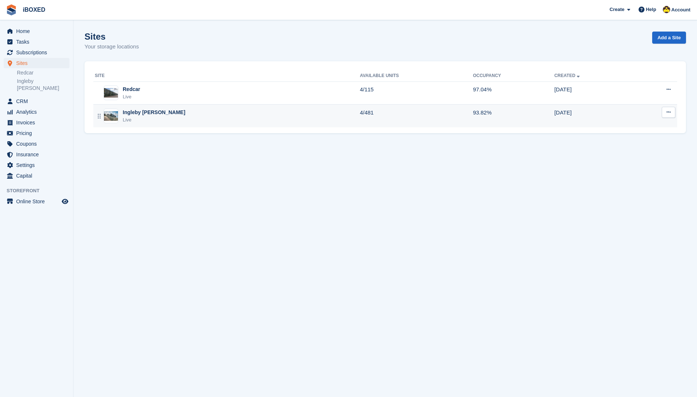
click at [161, 120] on div "Ingleby Barwick Live" at bounding box center [227, 116] width 265 height 15
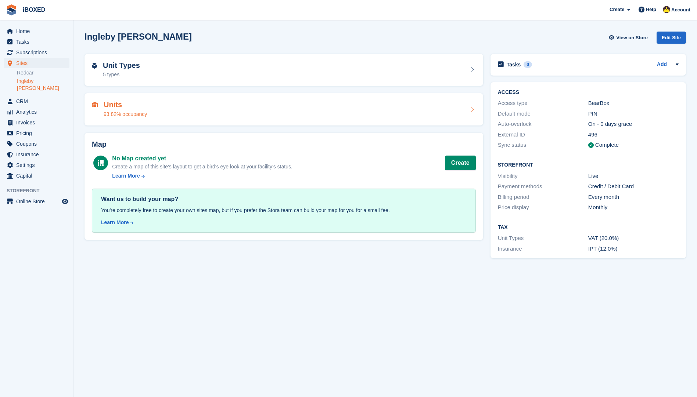
click at [145, 119] on div "Units 93.82% occupancy" at bounding box center [283, 109] width 399 height 32
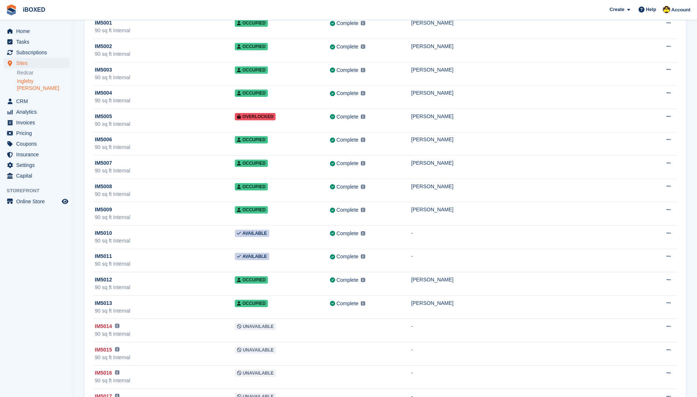
scroll to position [10689, 0]
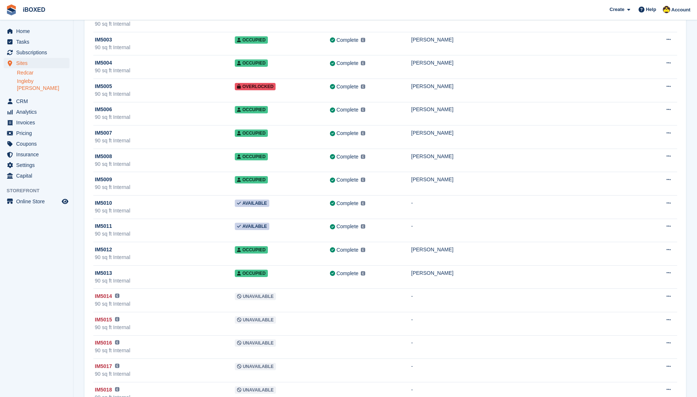
click at [22, 71] on link "Redcar" at bounding box center [43, 72] width 53 height 7
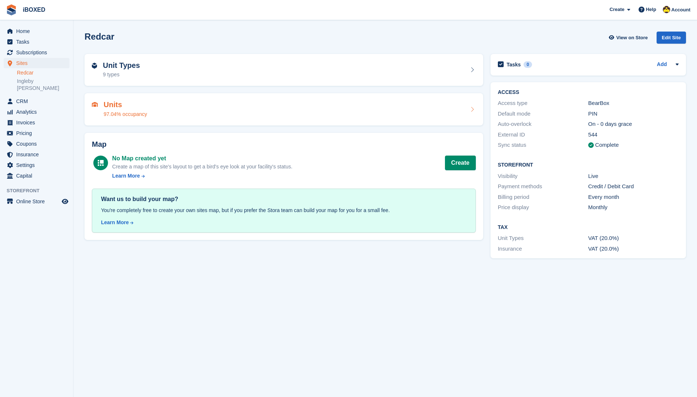
click at [162, 112] on div "Units 97.04% occupancy" at bounding box center [284, 110] width 384 height 18
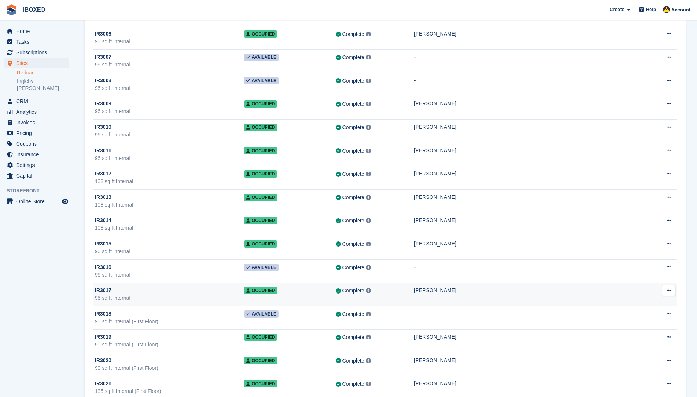
scroll to position [1921, 0]
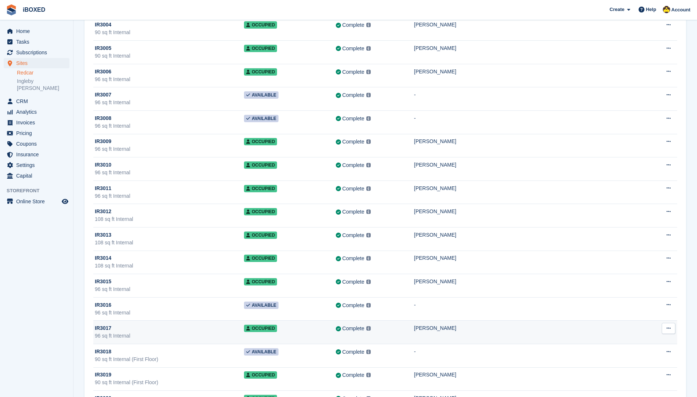
click at [190, 78] on div "96 sq ft Internal" at bounding box center [169, 80] width 149 height 8
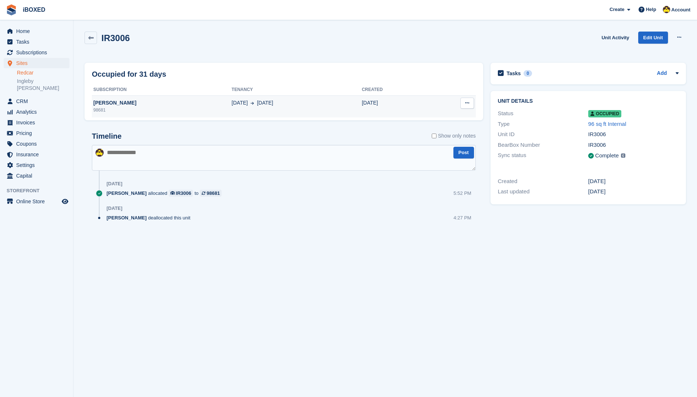
click at [168, 105] on div "[PERSON_NAME]" at bounding box center [162, 103] width 140 height 8
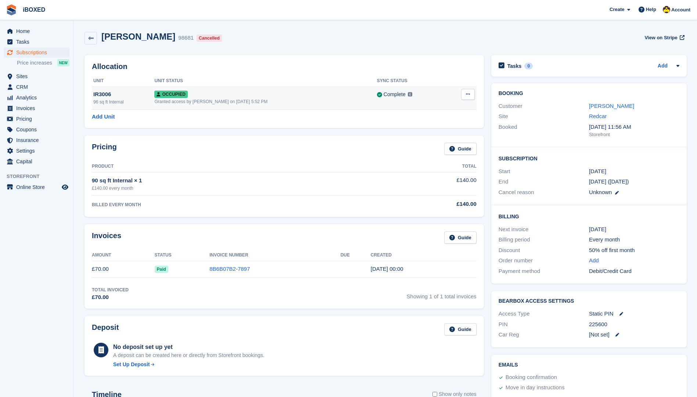
click at [470, 100] on td "Overlock Deallocate" at bounding box center [461, 98] width 30 height 23
click at [467, 94] on icon at bounding box center [468, 94] width 4 height 5
click at [433, 122] on p "Deallocate" at bounding box center [439, 125] width 64 height 10
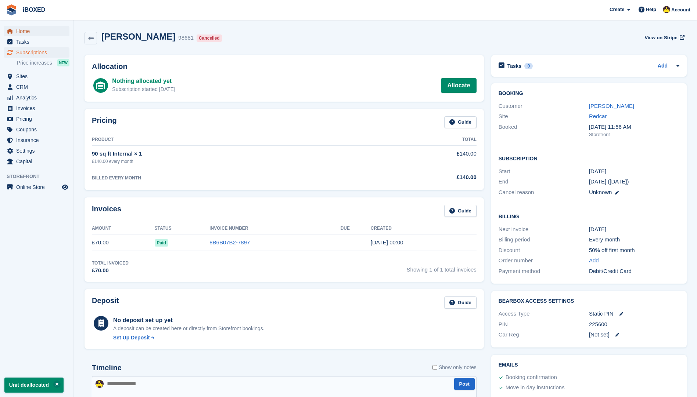
click at [33, 31] on span "Home" at bounding box center [38, 31] width 44 height 10
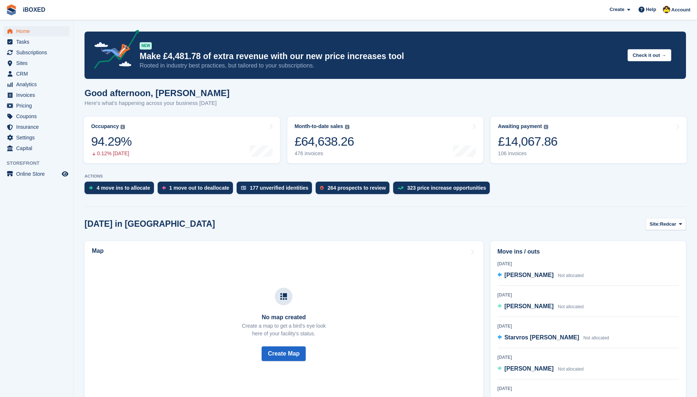
click at [237, 18] on span "iBOXED Create Subscription Invoice Contact Deal Discount Page Help Chat Support…" at bounding box center [348, 10] width 697 height 20
